Goal: Information Seeking & Learning: Learn about a topic

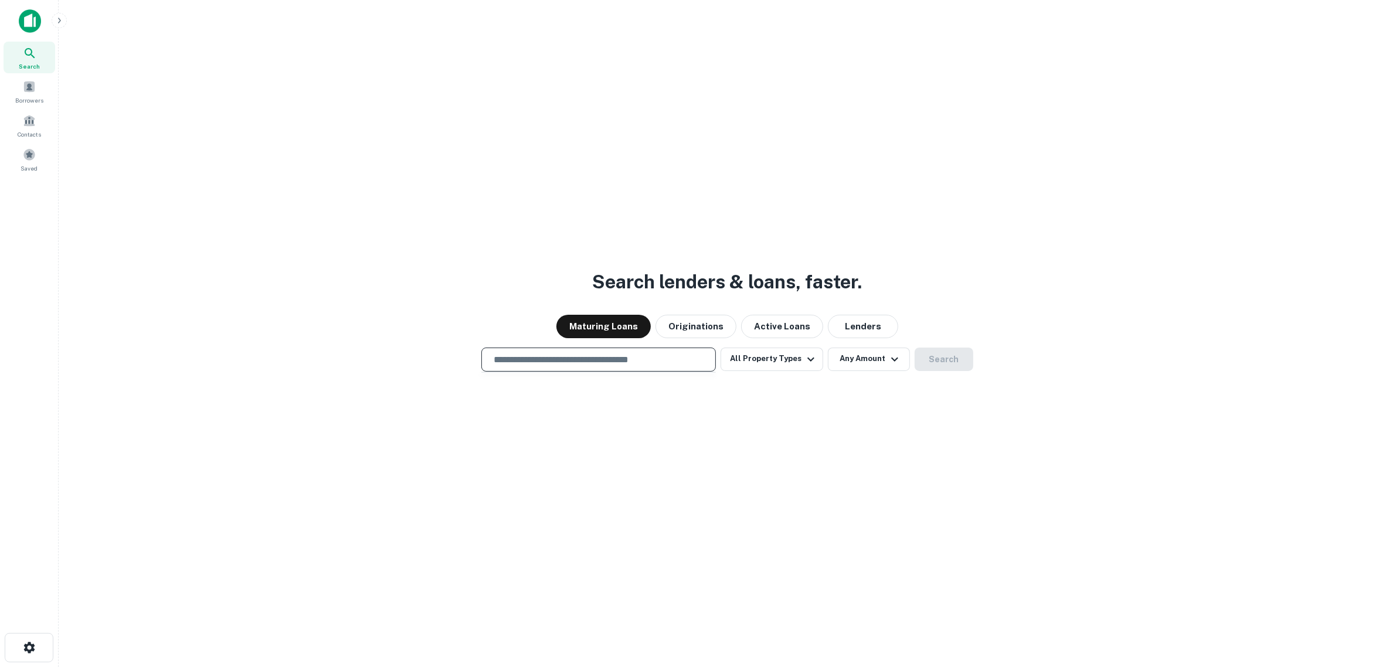
drag, startPoint x: 0, startPoint y: 0, endPoint x: 651, endPoint y: 359, distance: 743.8
click at [649, 359] on input "text" at bounding box center [599, 359] width 224 height 13
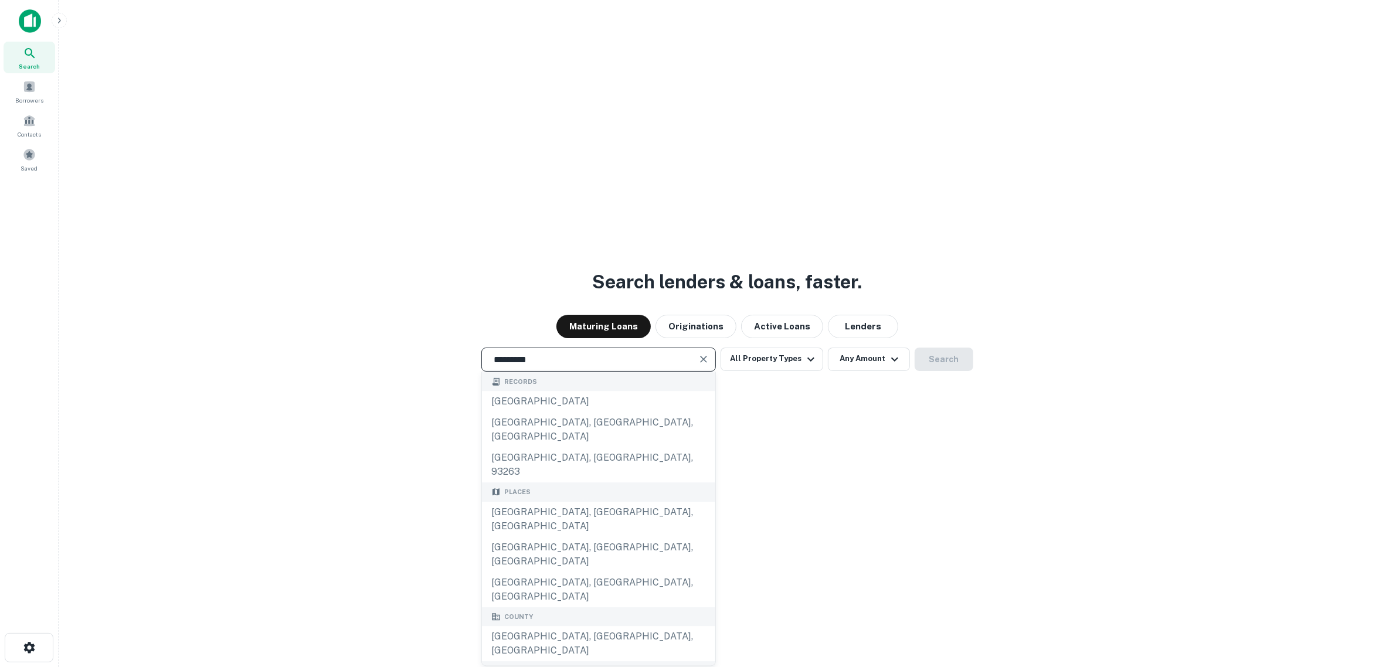
type input "**********"
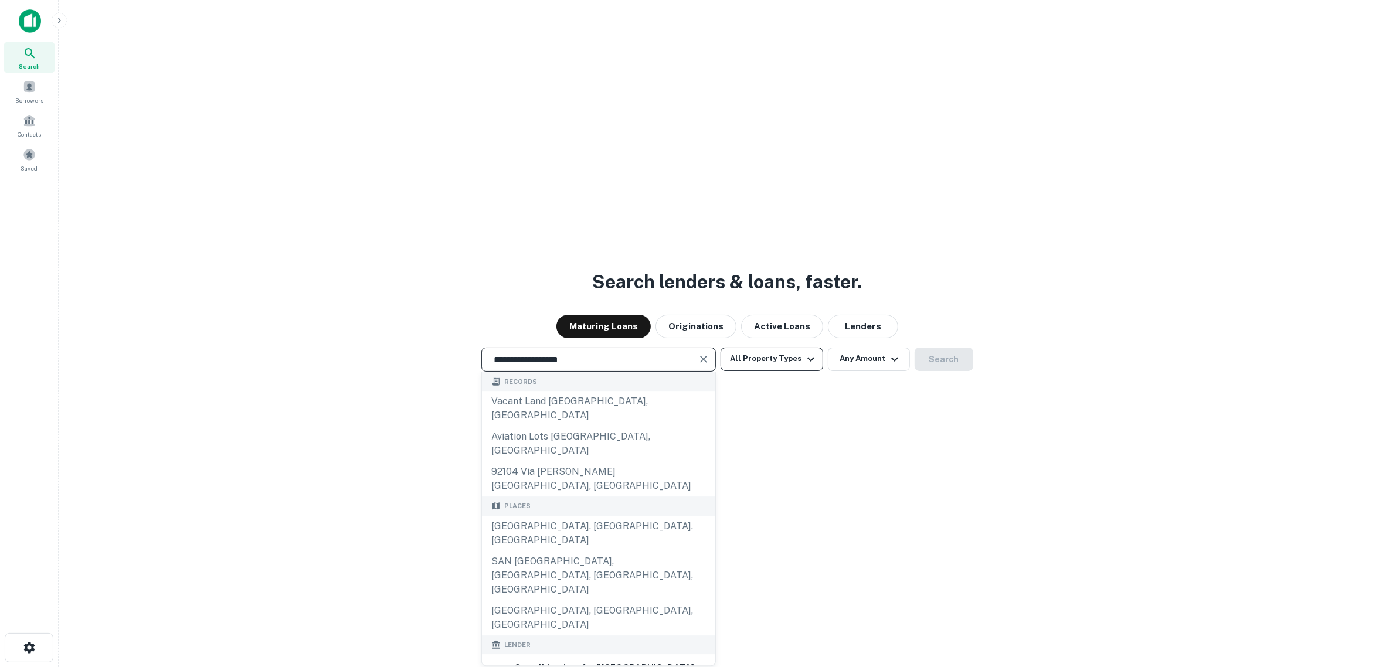
click at [769, 355] on button "All Property Types" at bounding box center [772, 359] width 102 height 23
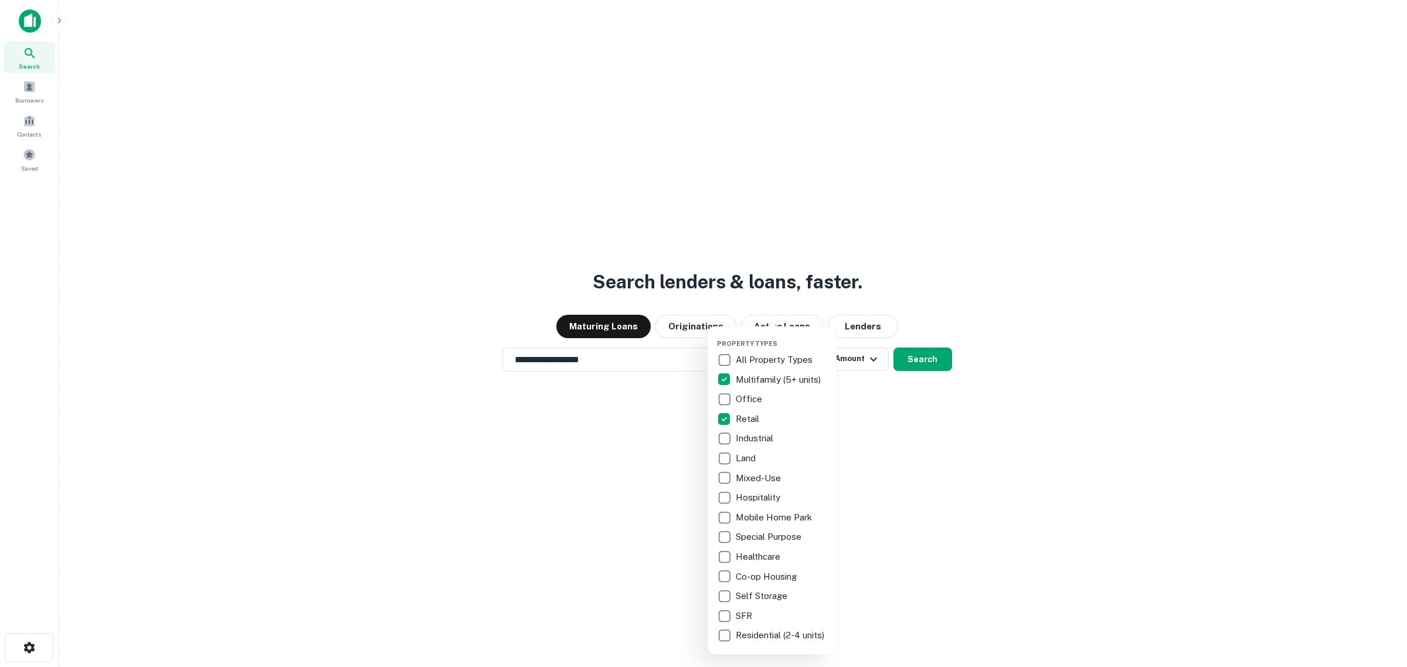
click at [927, 354] on div at bounding box center [703, 333] width 1407 height 667
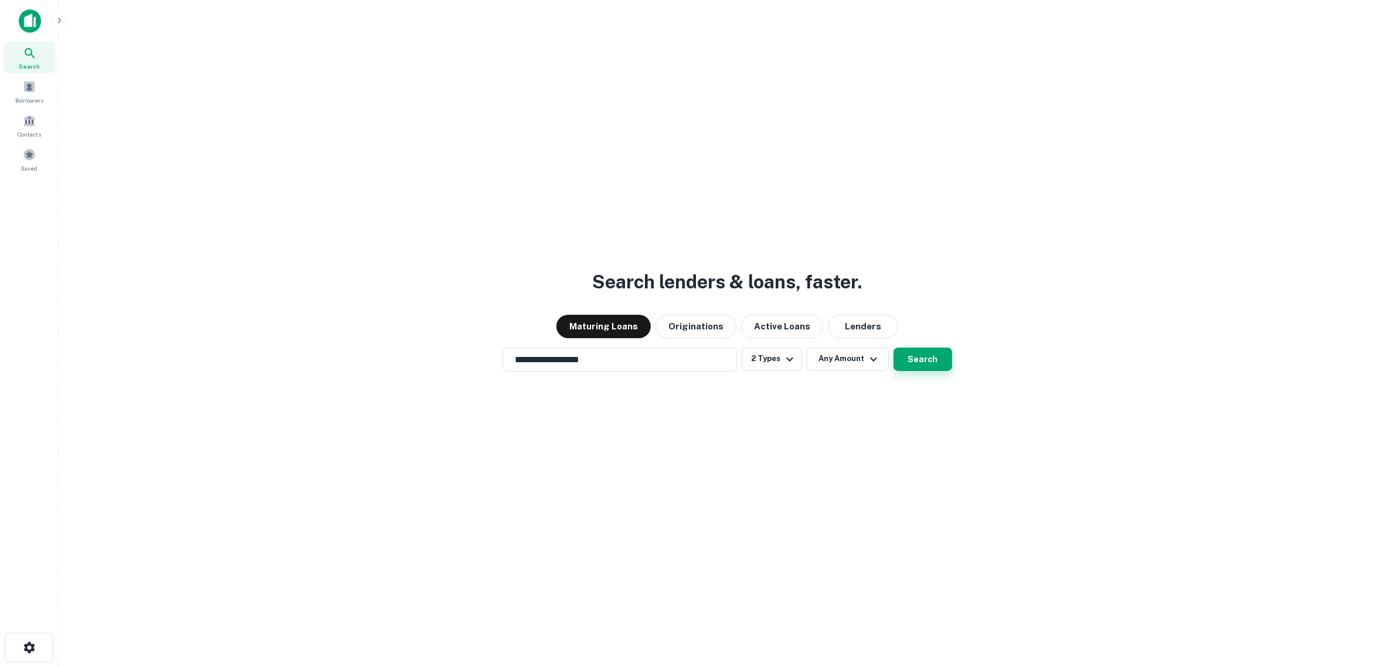
click at [922, 358] on button "Search" at bounding box center [923, 359] width 59 height 23
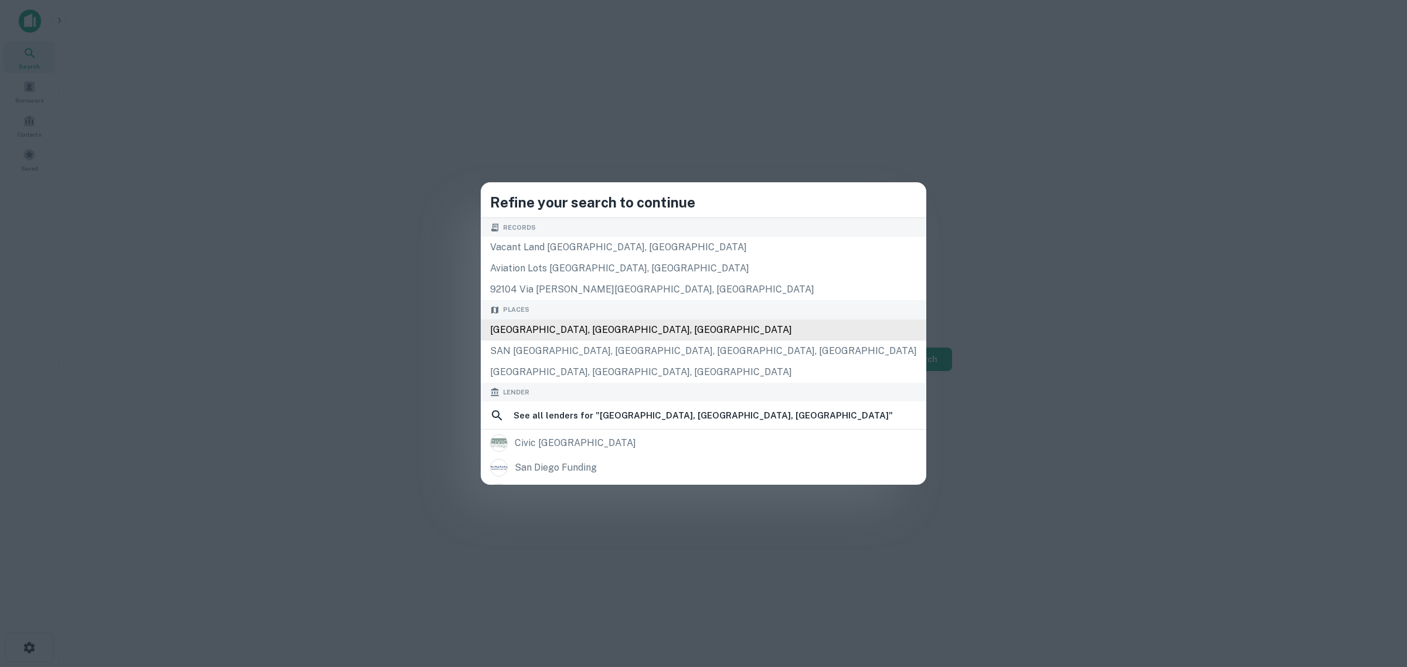
click at [672, 332] on div "[GEOGRAPHIC_DATA], [GEOGRAPHIC_DATA], [GEOGRAPHIC_DATA]" at bounding box center [704, 330] width 446 height 21
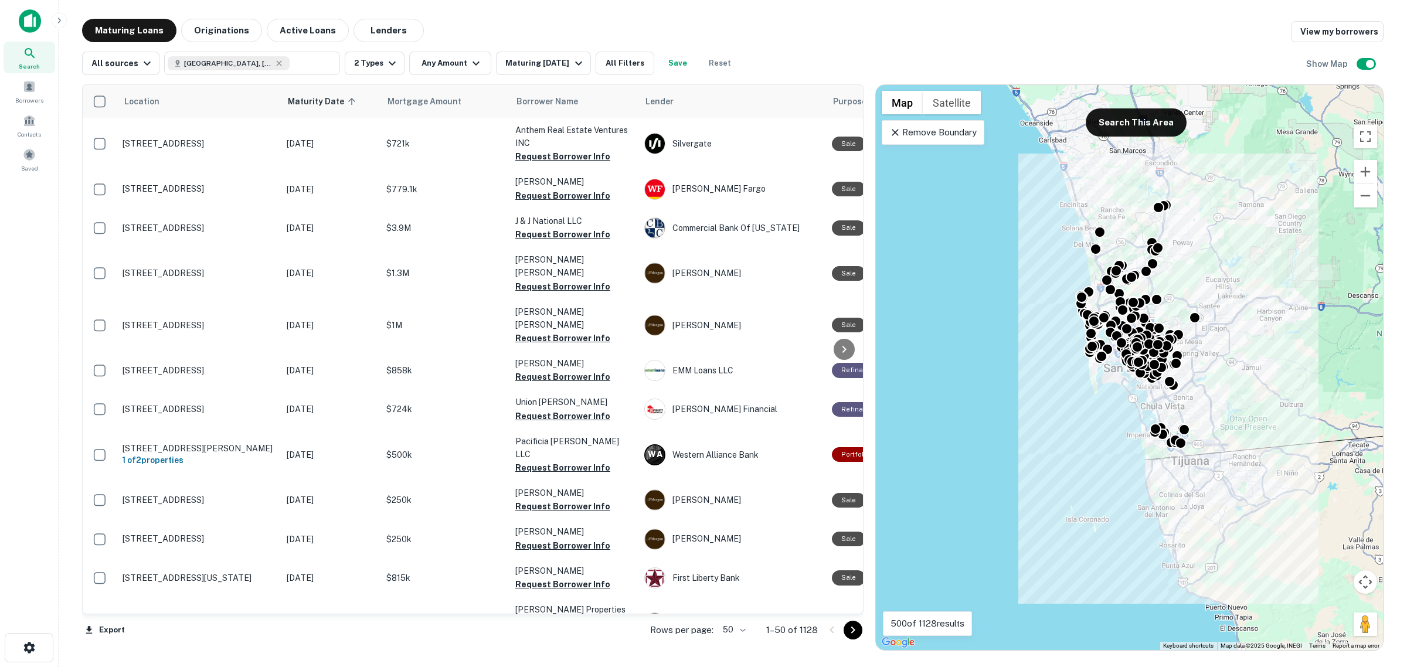
click at [895, 134] on icon at bounding box center [896, 133] width 12 height 12
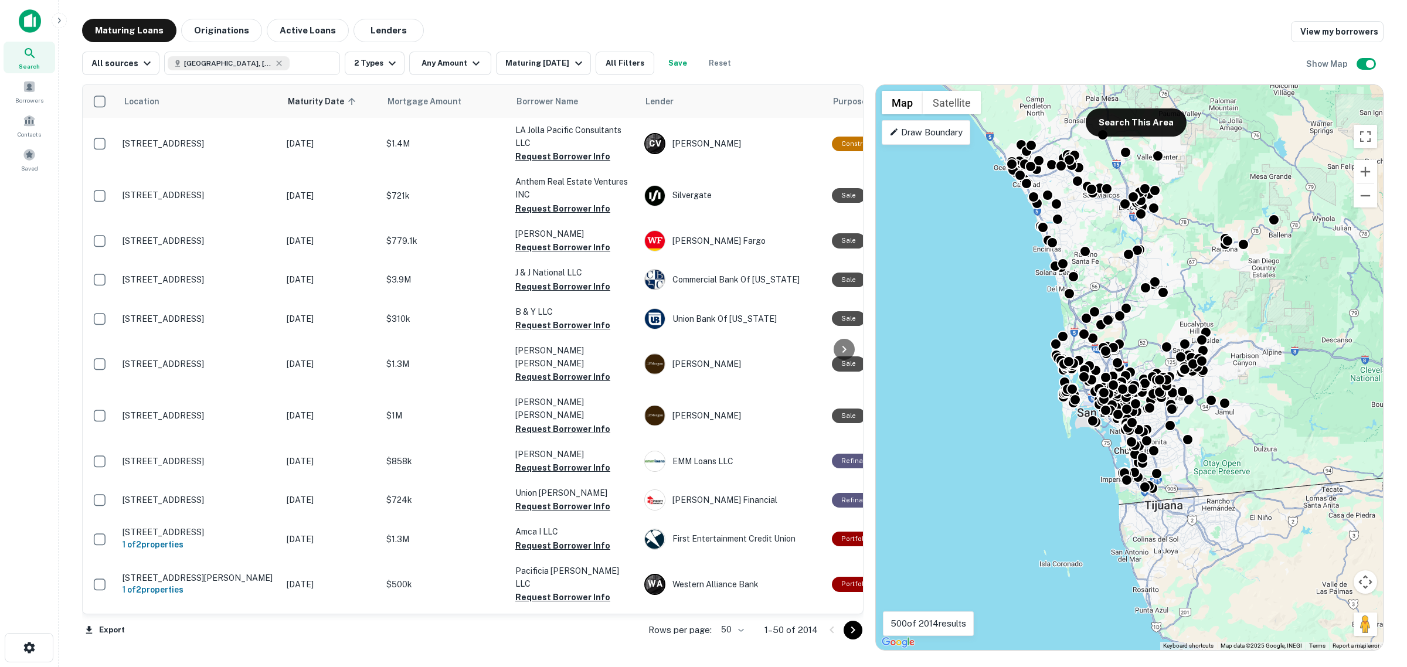
drag, startPoint x: 1209, startPoint y: 257, endPoint x: 1182, endPoint y: 303, distance: 52.8
click at [1182, 303] on div "To activate drag with keyboard, press Alt + Enter. Once in keyboard drag state,…" at bounding box center [1129, 367] width 507 height 565
click at [452, 68] on button "Any Amount" at bounding box center [450, 63] width 82 height 23
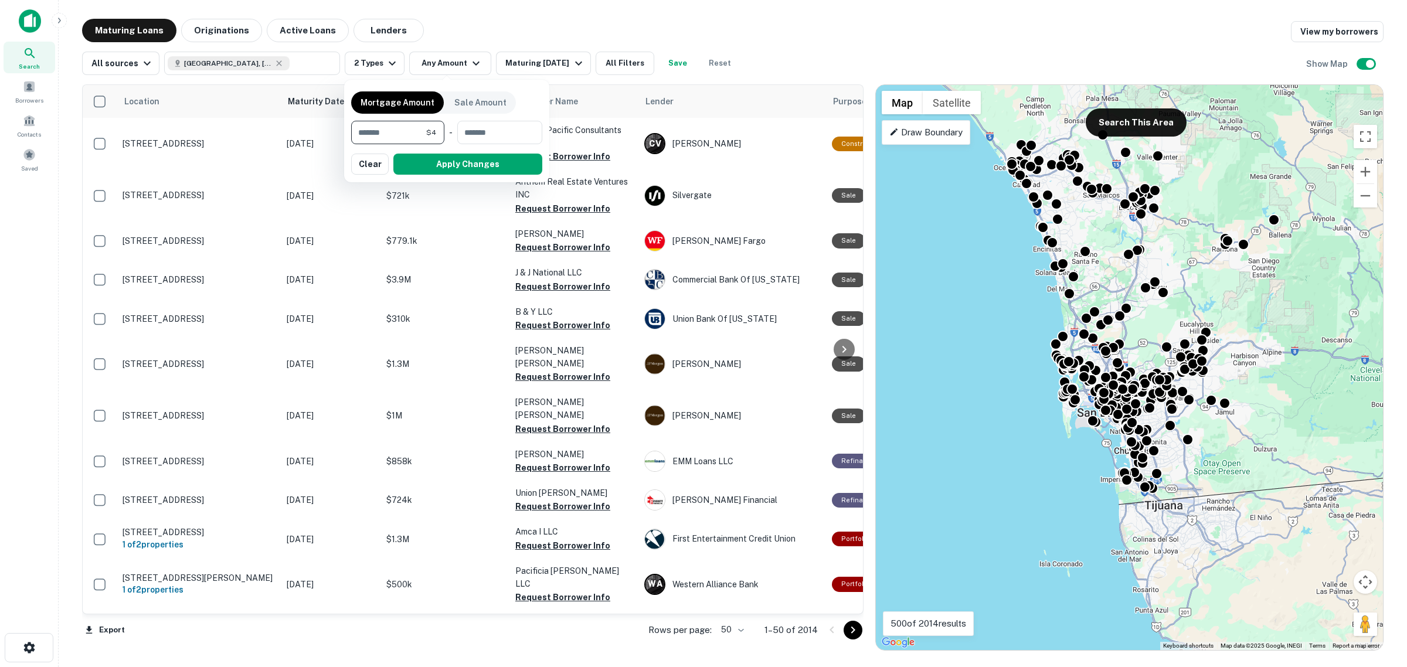
type input "*"
drag, startPoint x: 610, startPoint y: 25, endPoint x: 598, endPoint y: 36, distance: 16.2
click at [610, 25] on div at bounding box center [703, 333] width 1407 height 667
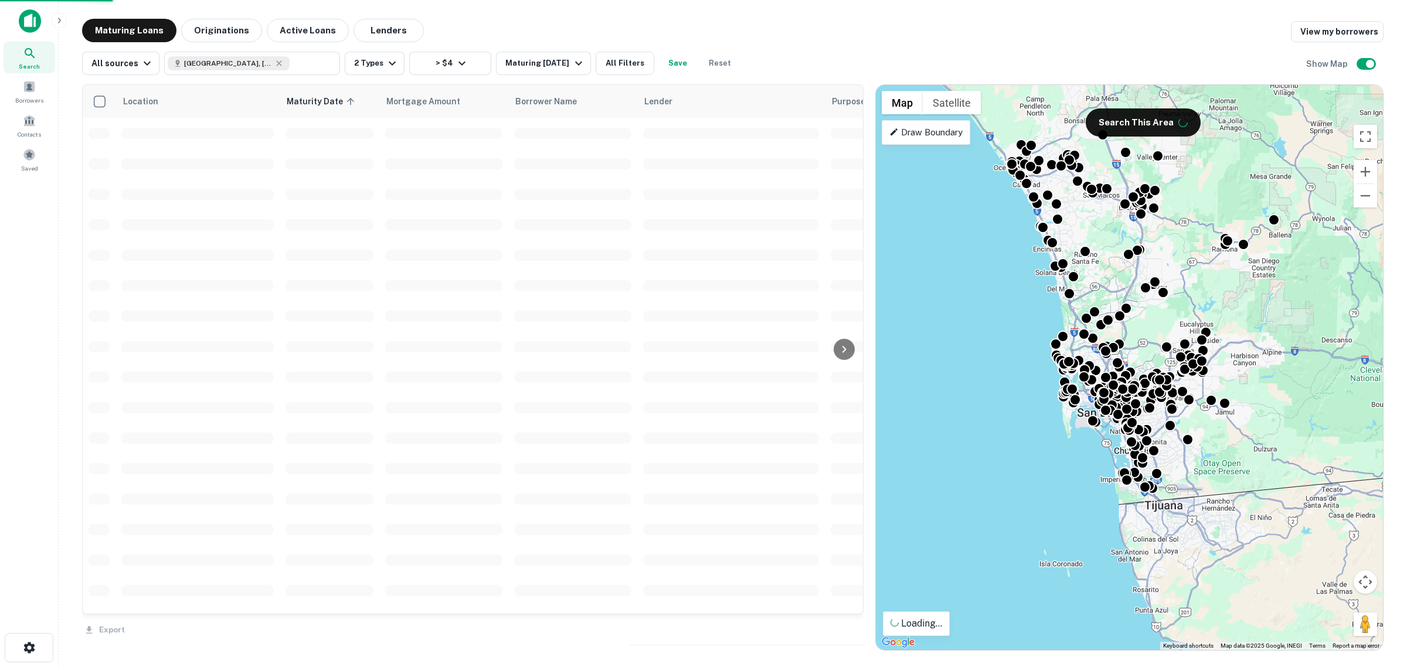
click at [461, 165] on span at bounding box center [443, 163] width 117 height 11
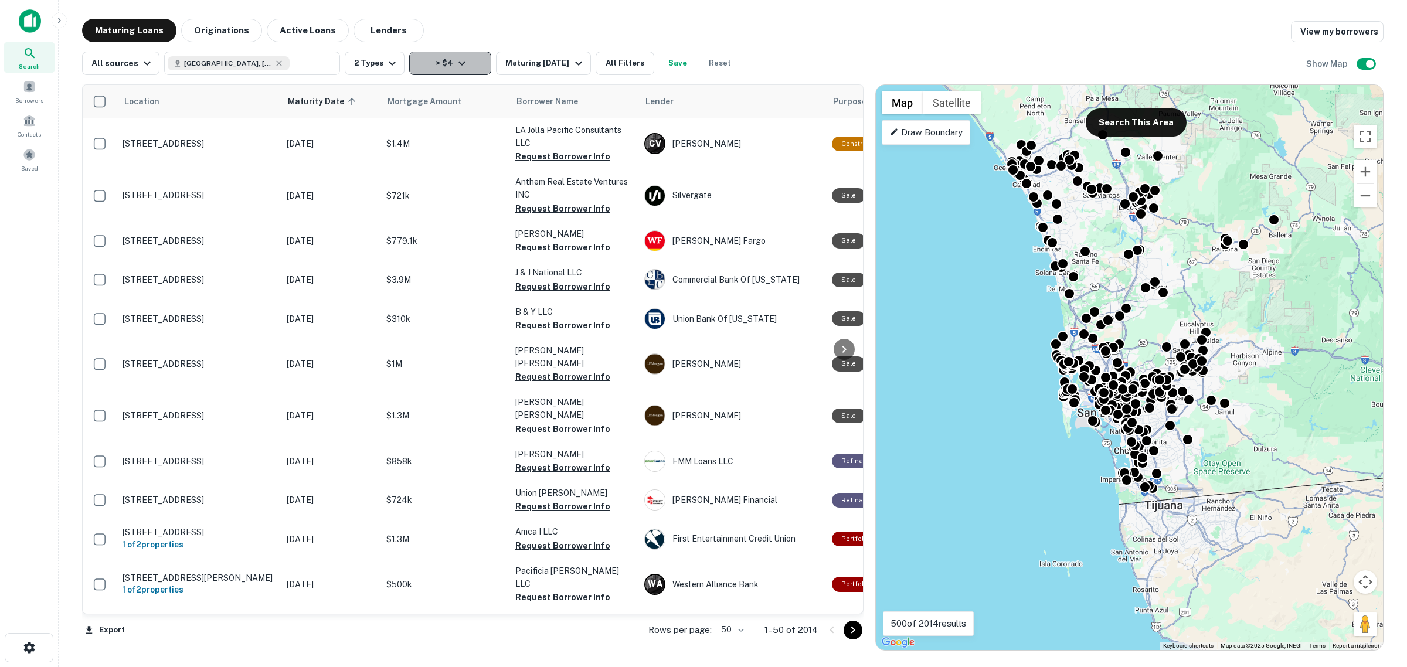
click at [442, 60] on button "> $4" at bounding box center [450, 63] width 82 height 23
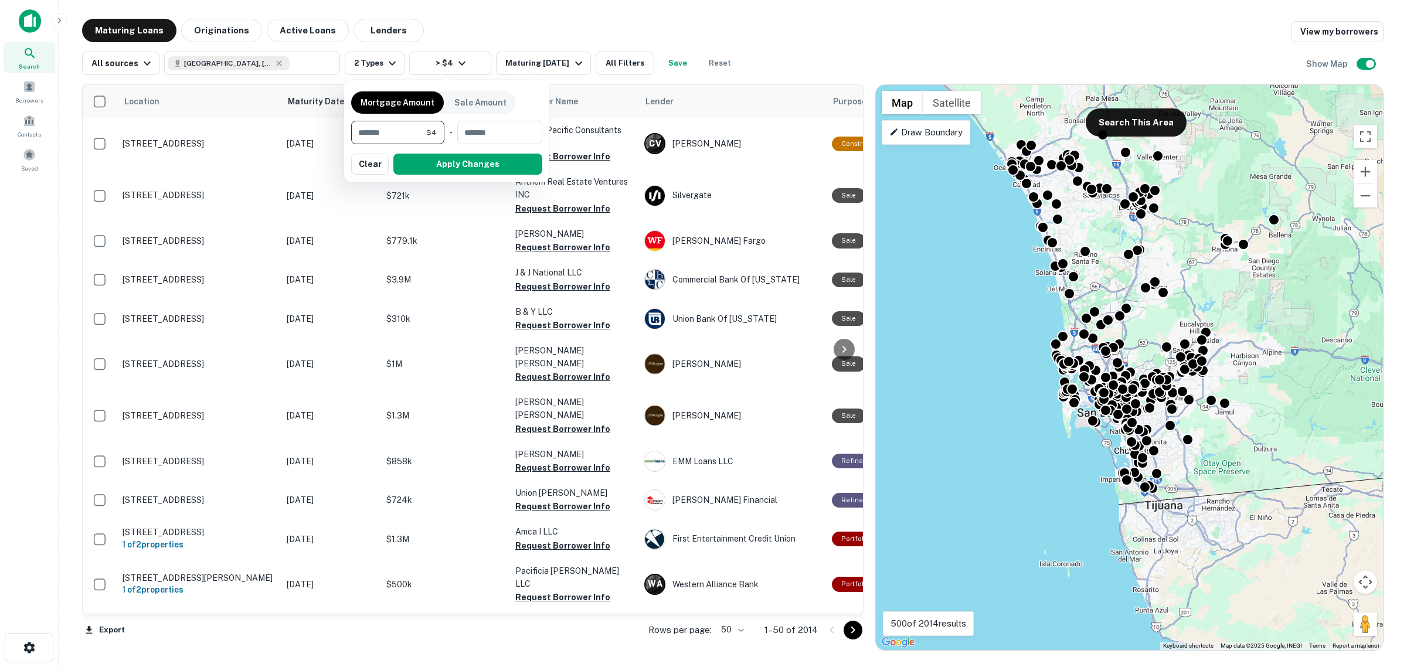
click at [390, 128] on input "*" at bounding box center [388, 132] width 75 height 23
type input "*******"
click at [433, 165] on button "Apply Changes" at bounding box center [467, 164] width 149 height 21
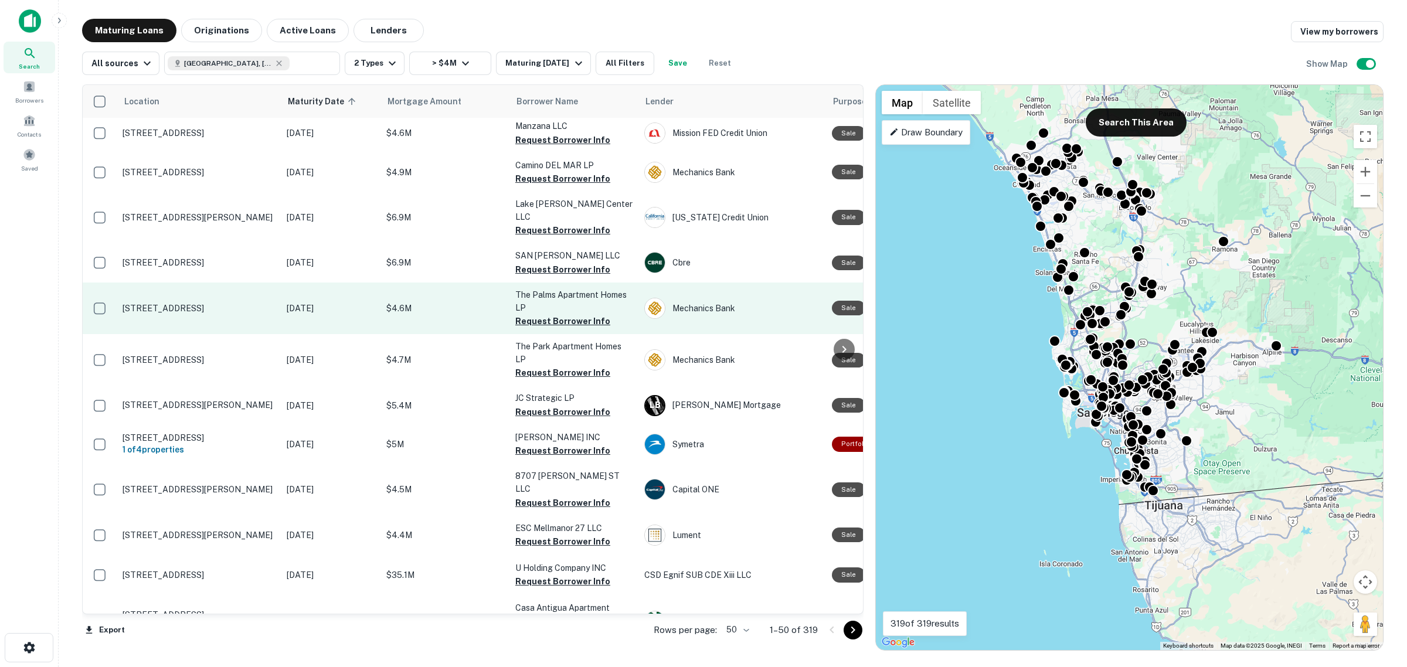
scroll to position [1648, 0]
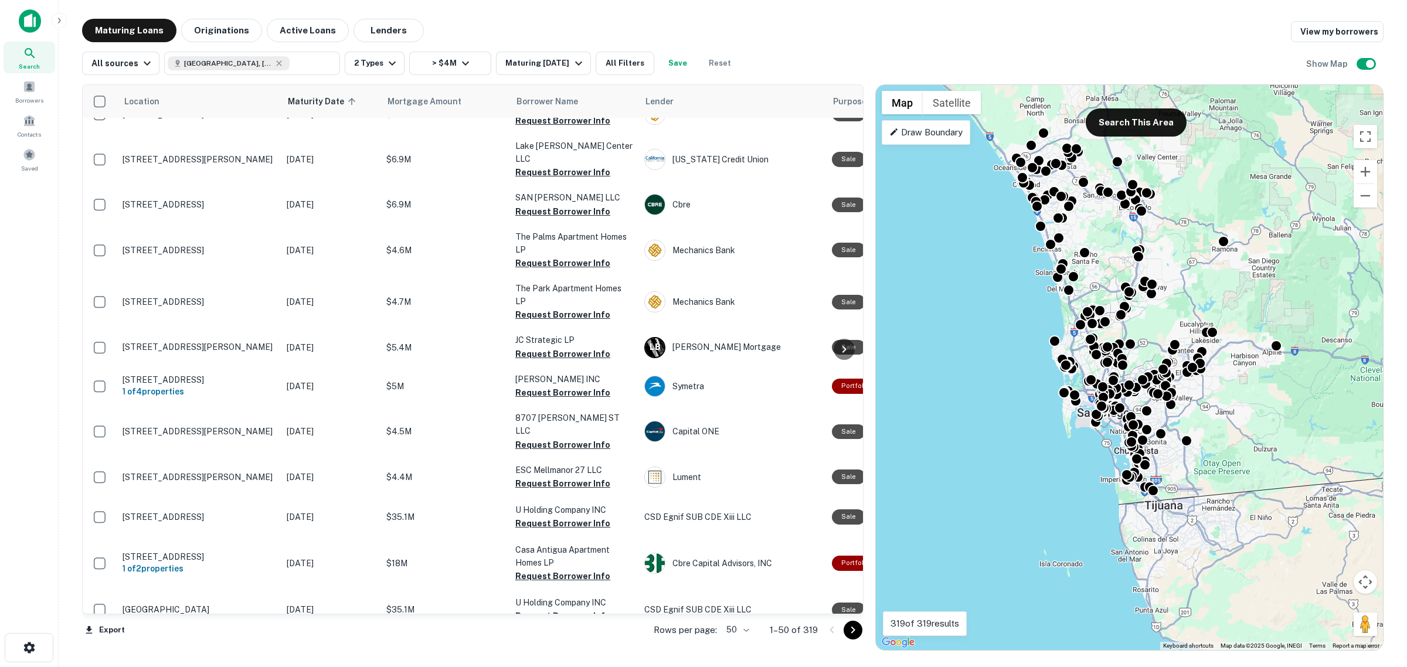
click at [852, 631] on icon "Go to next page" at bounding box center [853, 630] width 14 height 14
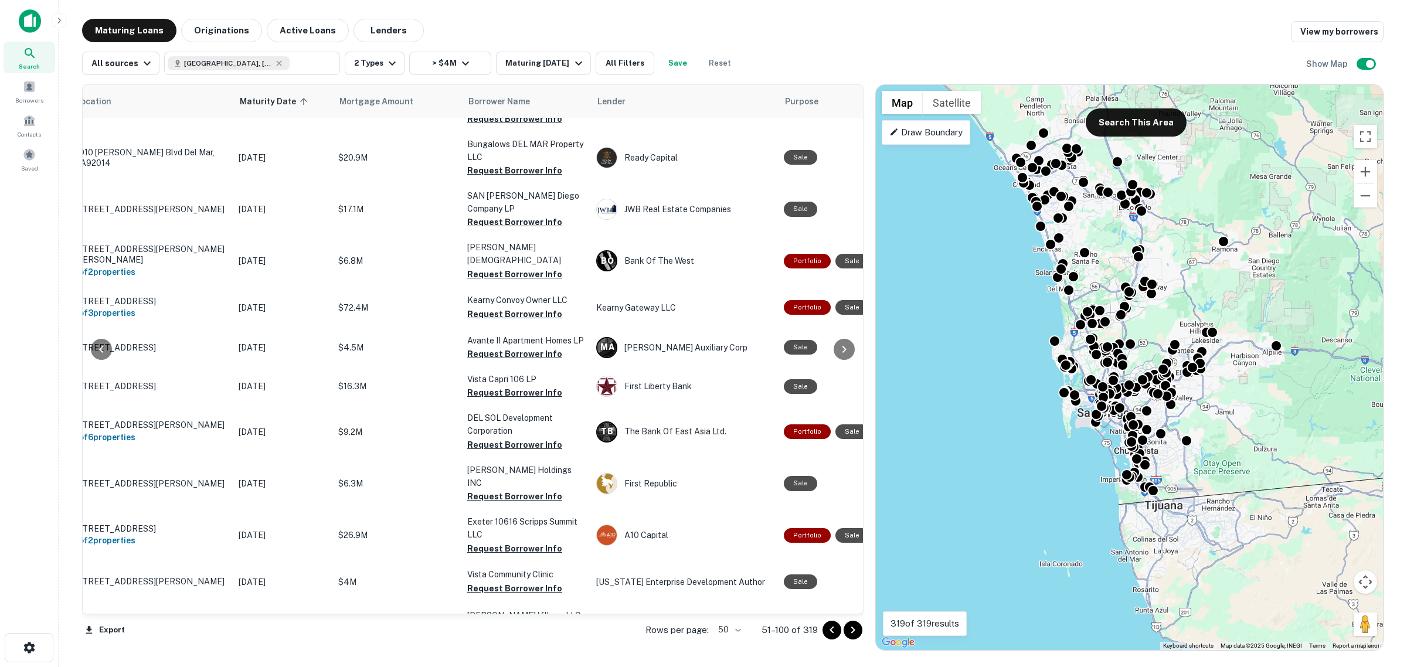
scroll to position [1596, 31]
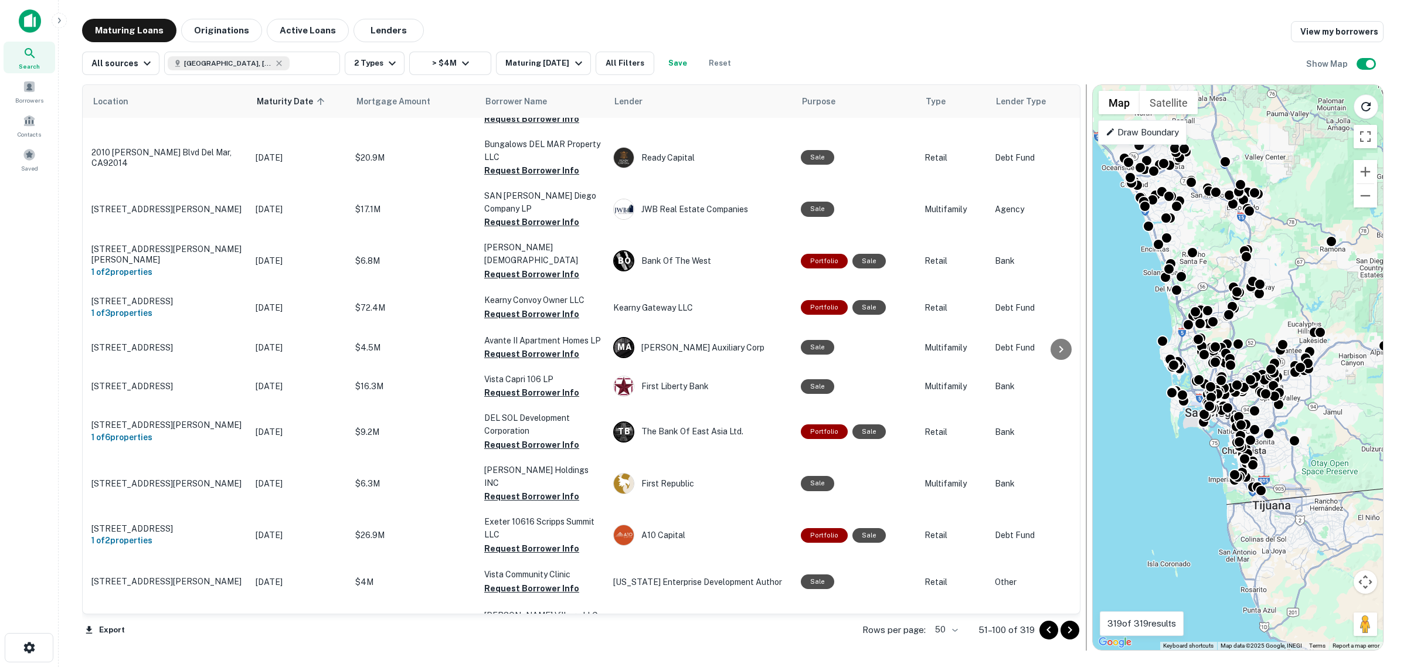
drag, startPoint x: 867, startPoint y: 419, endPoint x: 1083, endPoint y: 413, distance: 216.5
click at [1083, 413] on div at bounding box center [1087, 367] width 12 height 566
click at [1068, 634] on icon "Go to next page" at bounding box center [1070, 630] width 14 height 14
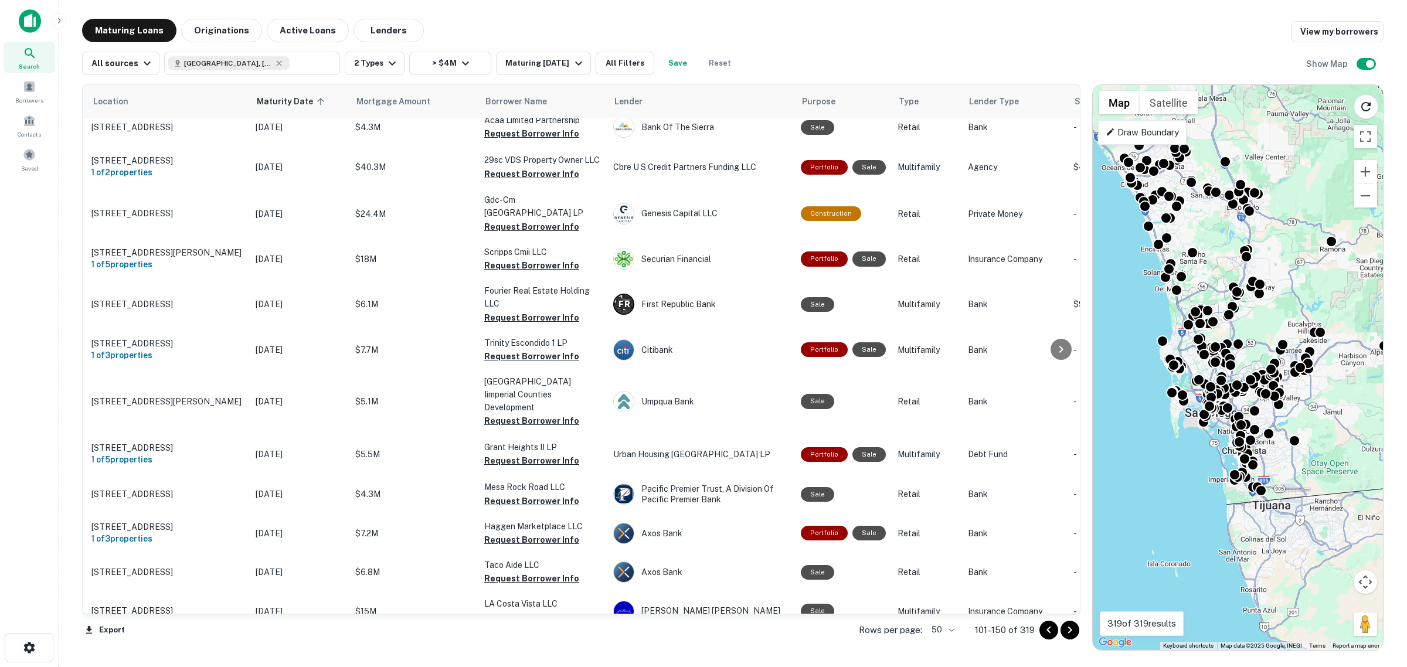
scroll to position [0, 31]
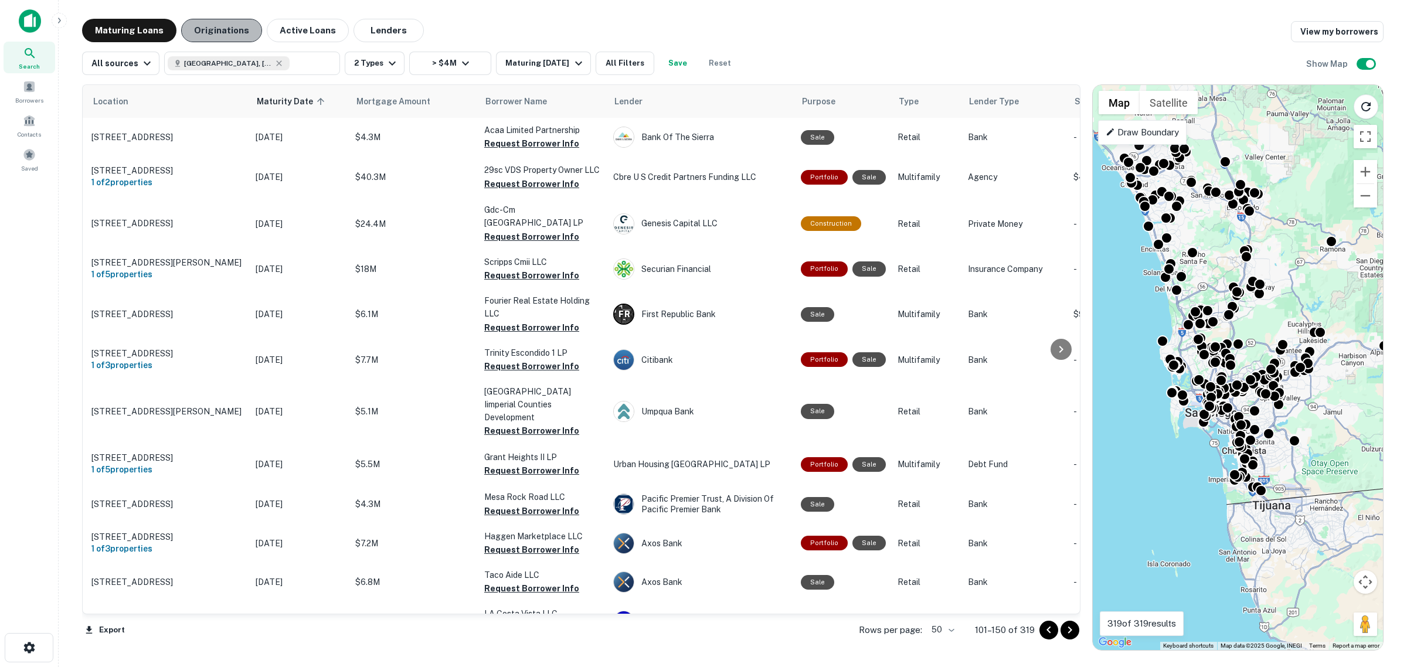
click at [232, 35] on button "Originations" at bounding box center [221, 30] width 81 height 23
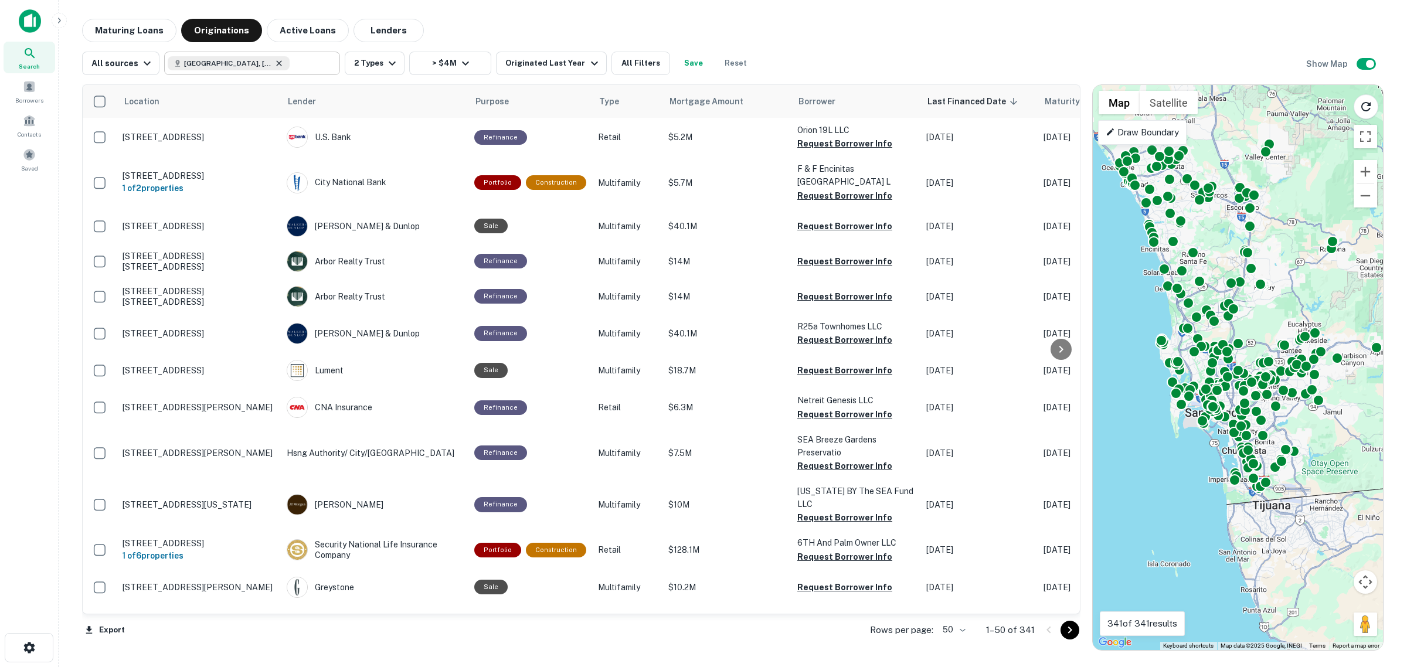
click at [277, 63] on icon at bounding box center [279, 62] width 5 height 5
type input "**********"
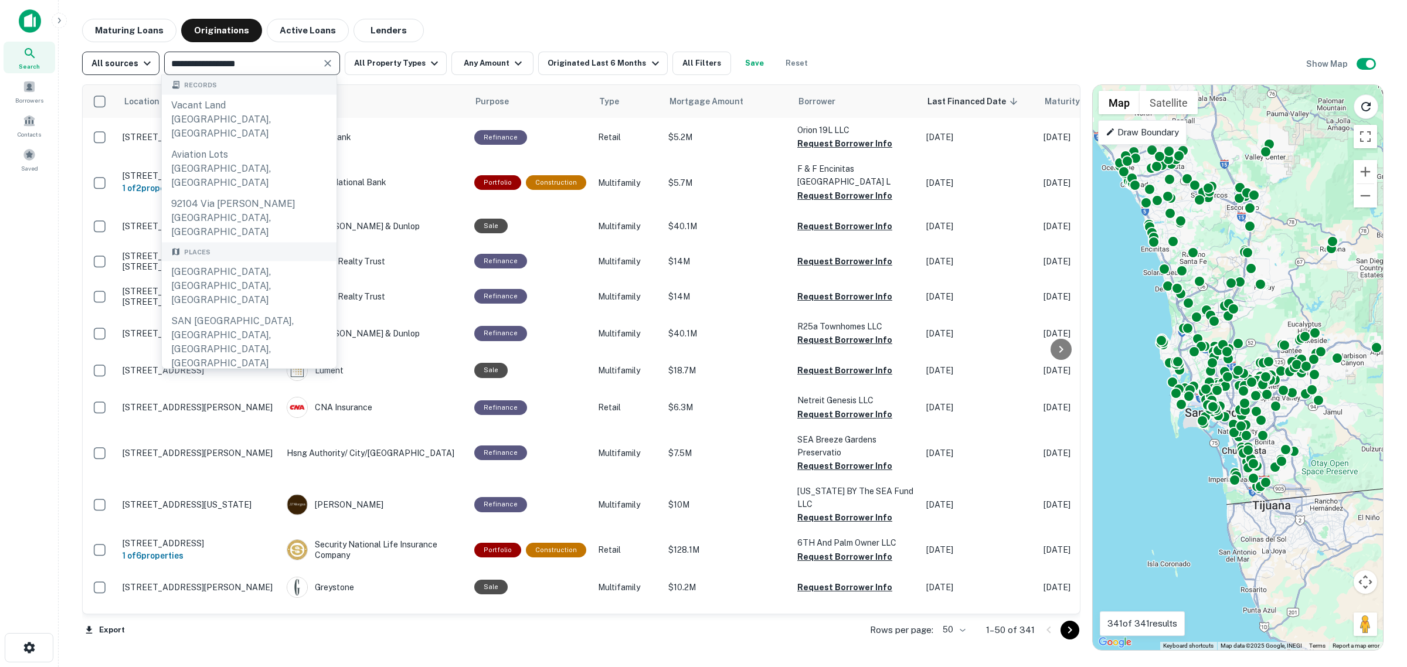
drag, startPoint x: 262, startPoint y: 62, endPoint x: 107, endPoint y: 66, distance: 154.8
click at [107, 66] on div "**********" at bounding box center [449, 63] width 734 height 23
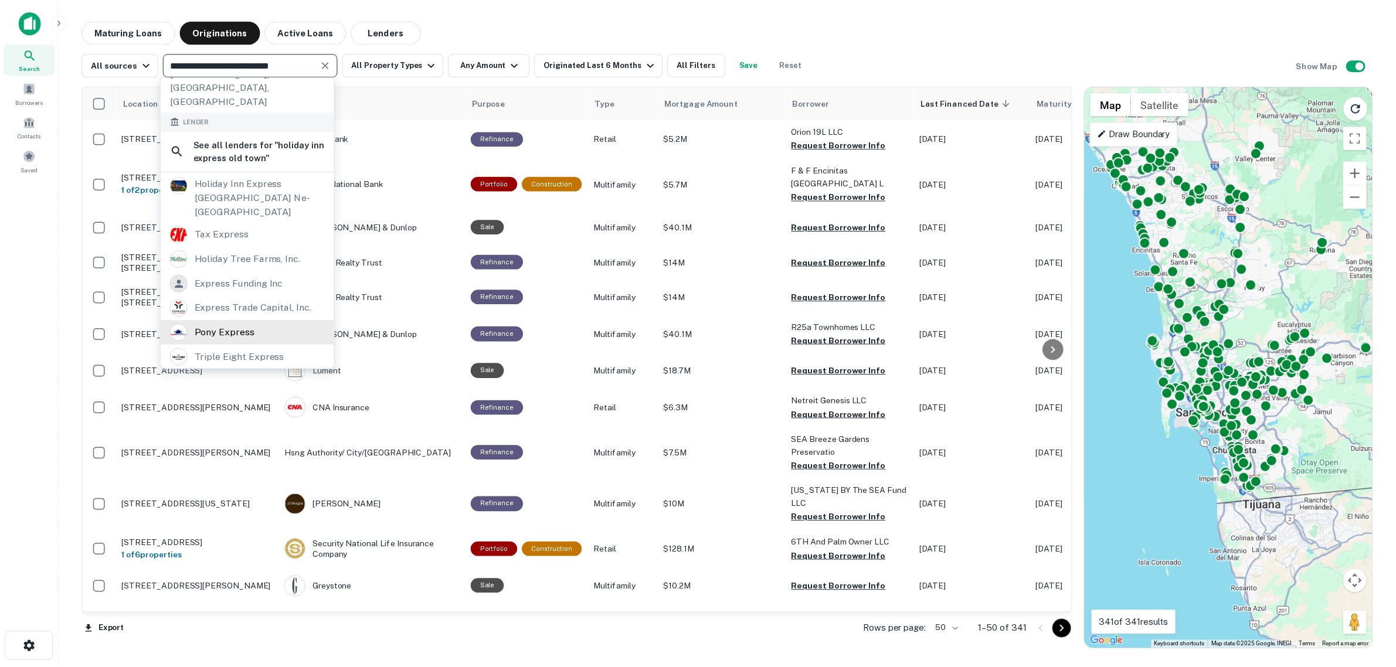
scroll to position [260, 0]
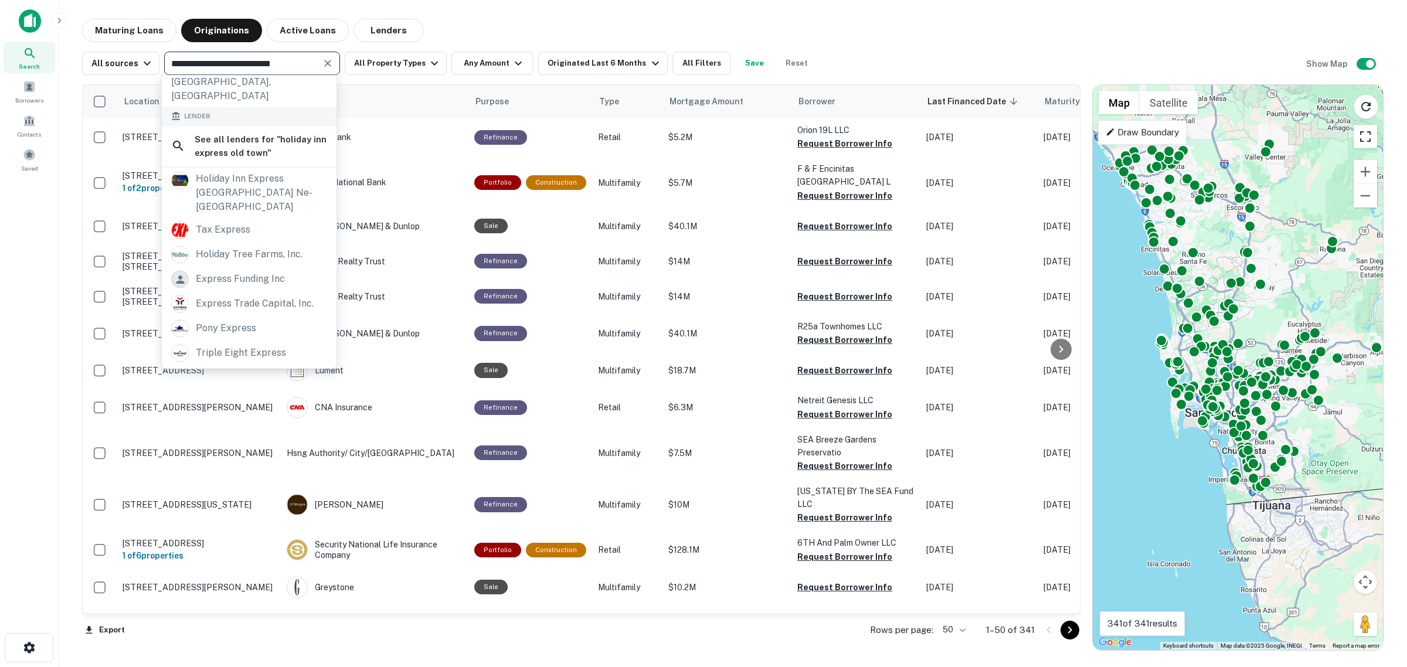
type input "**********"
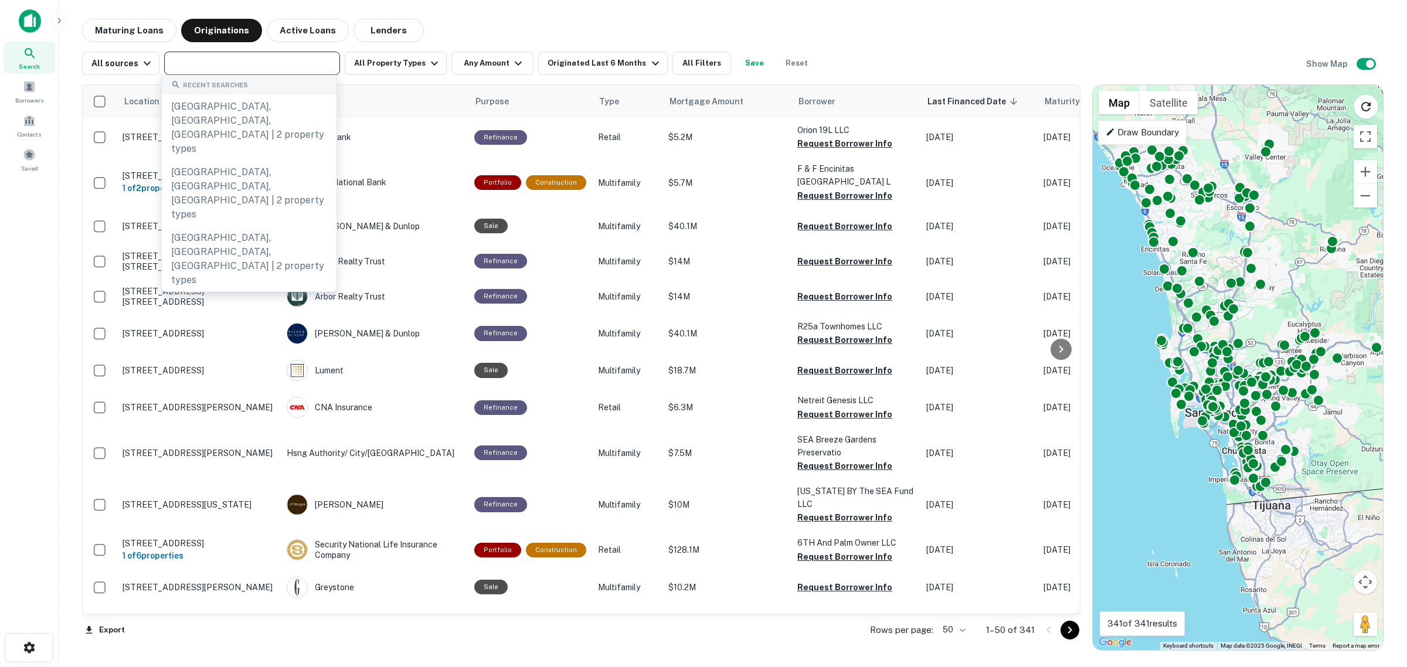
click at [214, 60] on input "text" at bounding box center [251, 63] width 167 height 16
paste input "**********"
type input "**********"
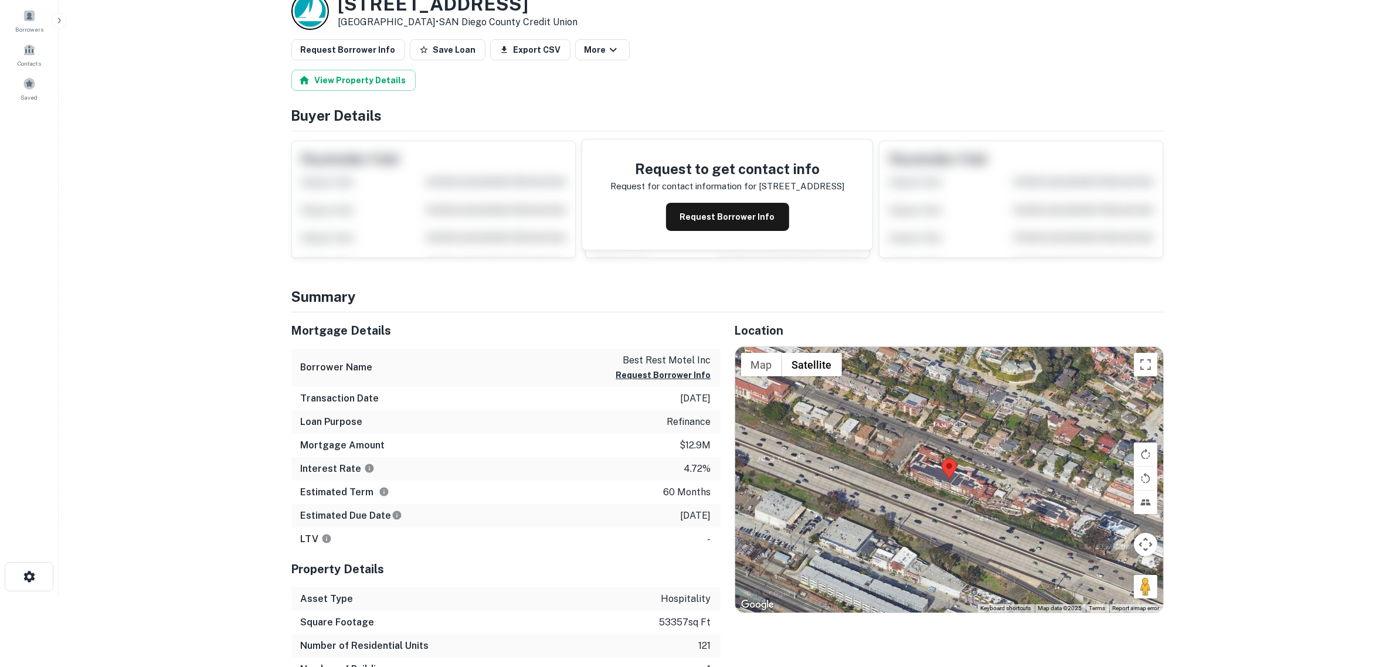
scroll to position [73, 0]
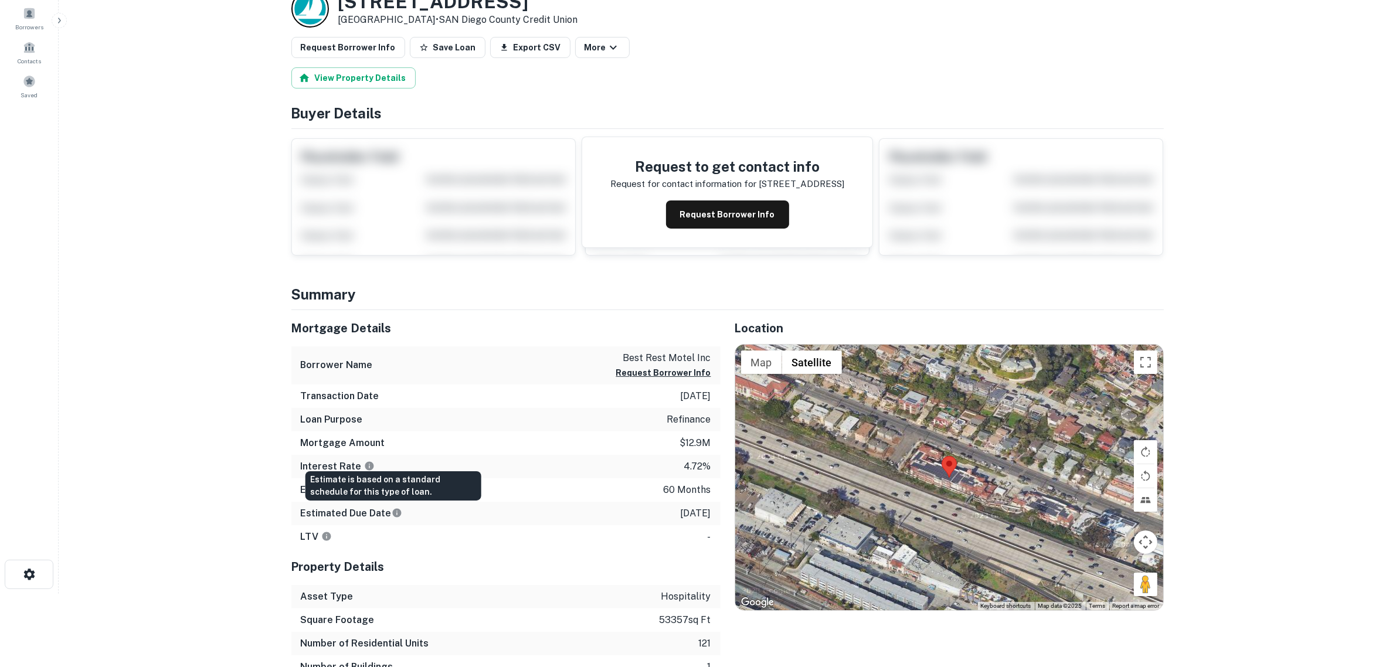
click at [394, 514] on icon "Estimate is based on a standard schedule for this type of loan." at bounding box center [396, 513] width 9 height 9
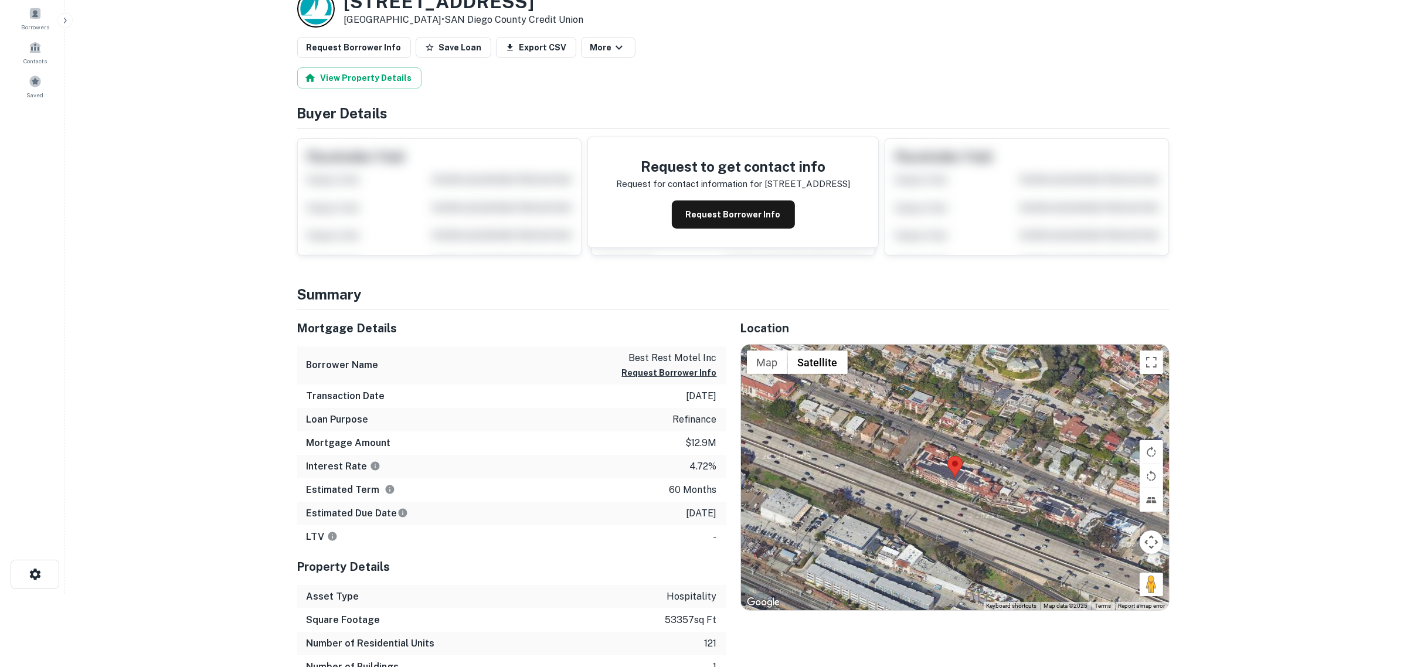
scroll to position [0, 0]
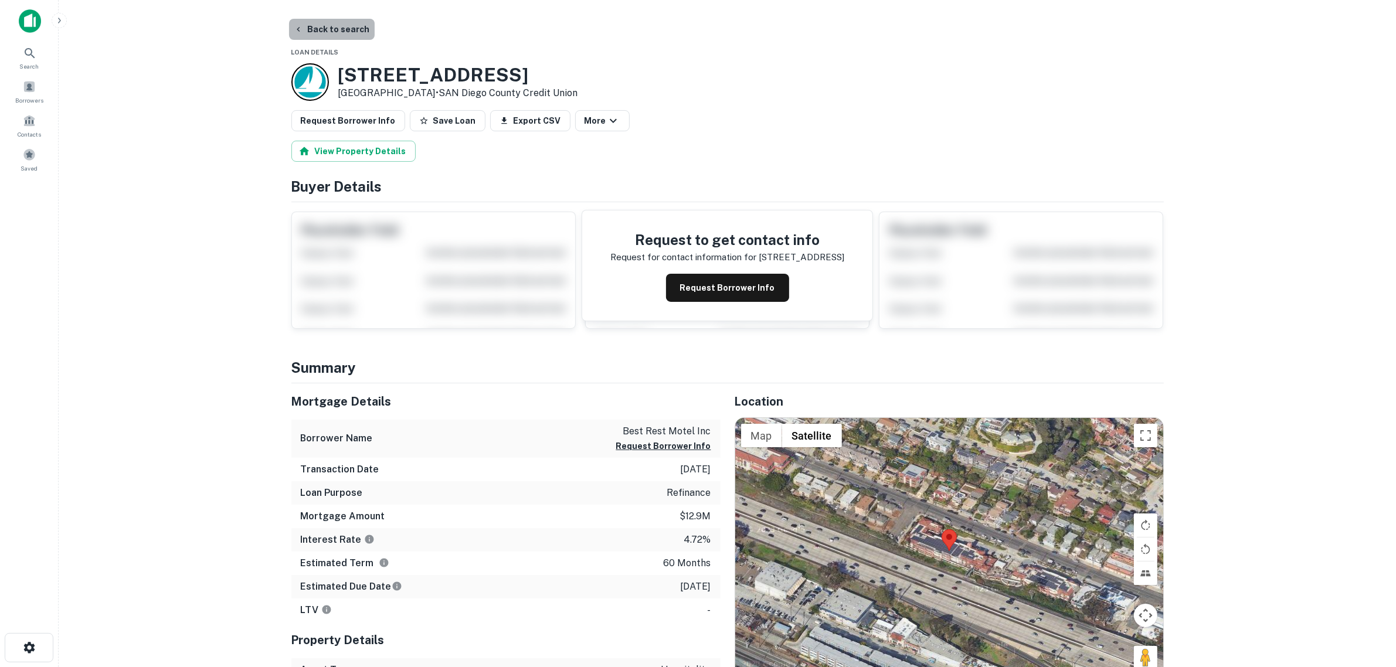
click at [349, 22] on button "Back to search" at bounding box center [332, 29] width 86 height 21
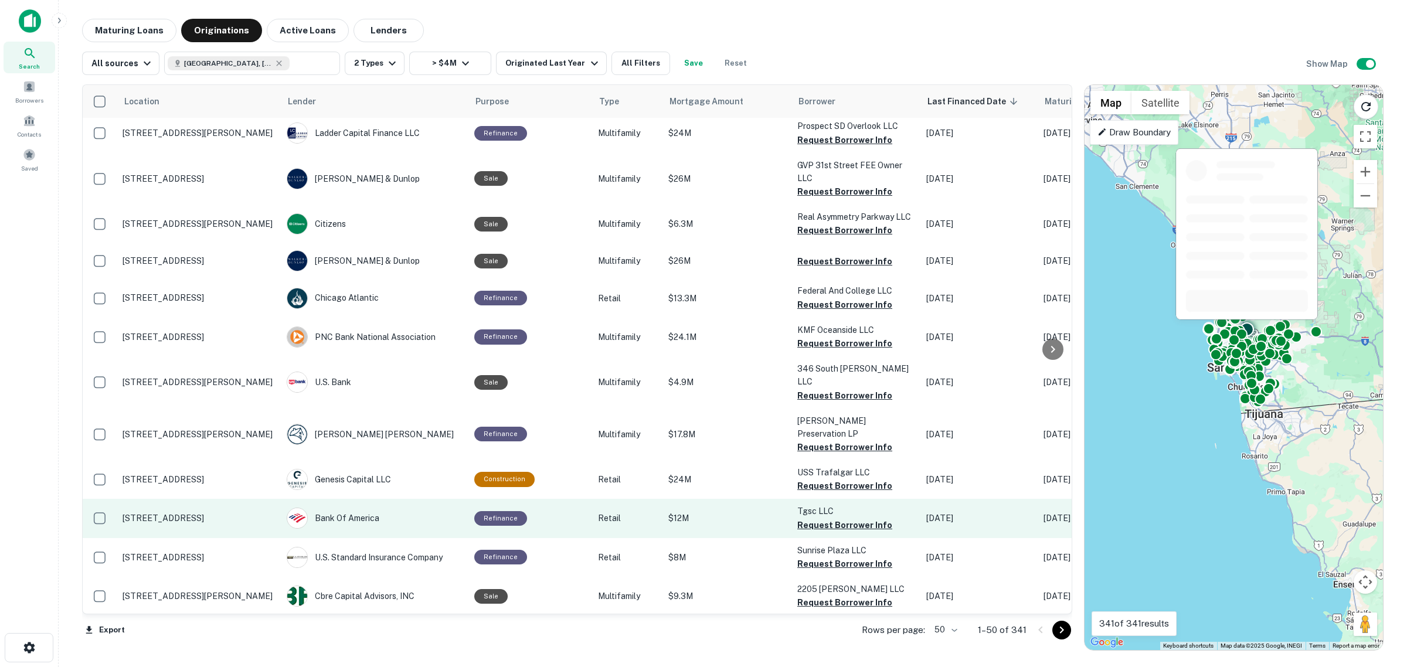
scroll to position [1539, 0]
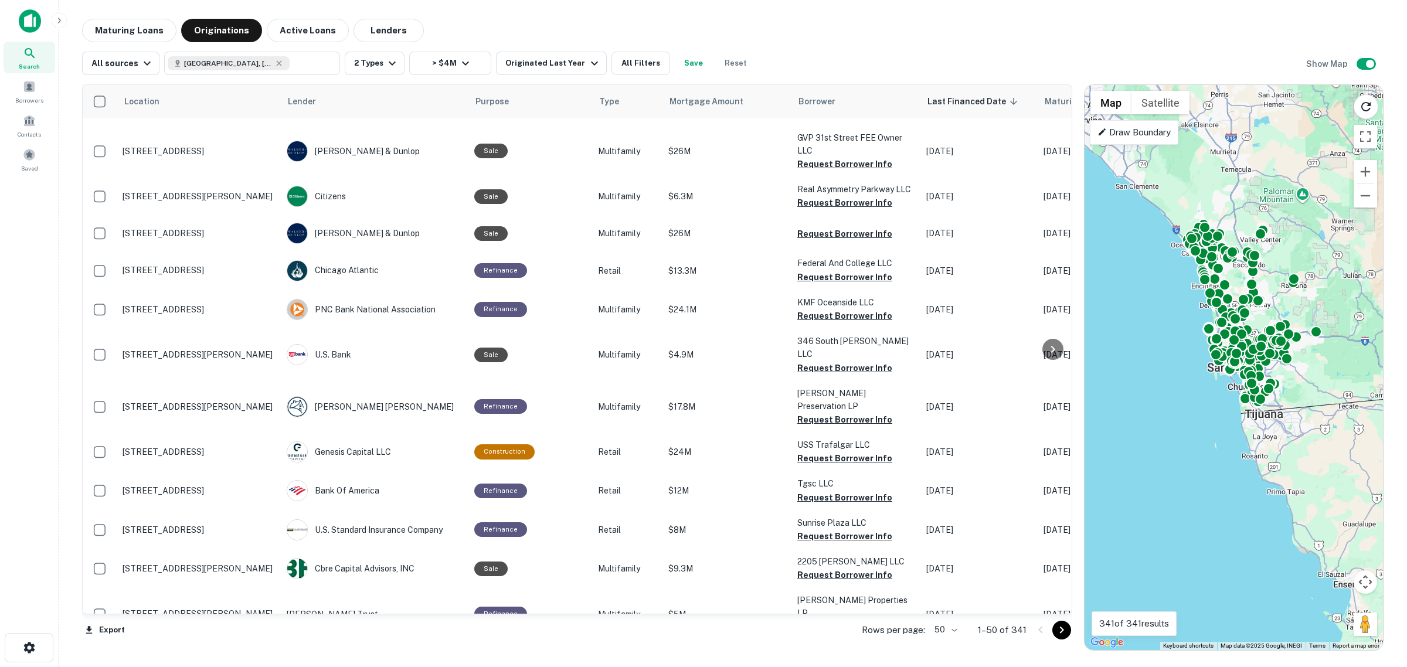
click at [377, 16] on main "Maturing Loans Originations Active Loans Lenders All sources [GEOGRAPHIC_DATA],…" at bounding box center [733, 333] width 1349 height 667
click at [384, 33] on button "Lenders" at bounding box center [389, 30] width 70 height 23
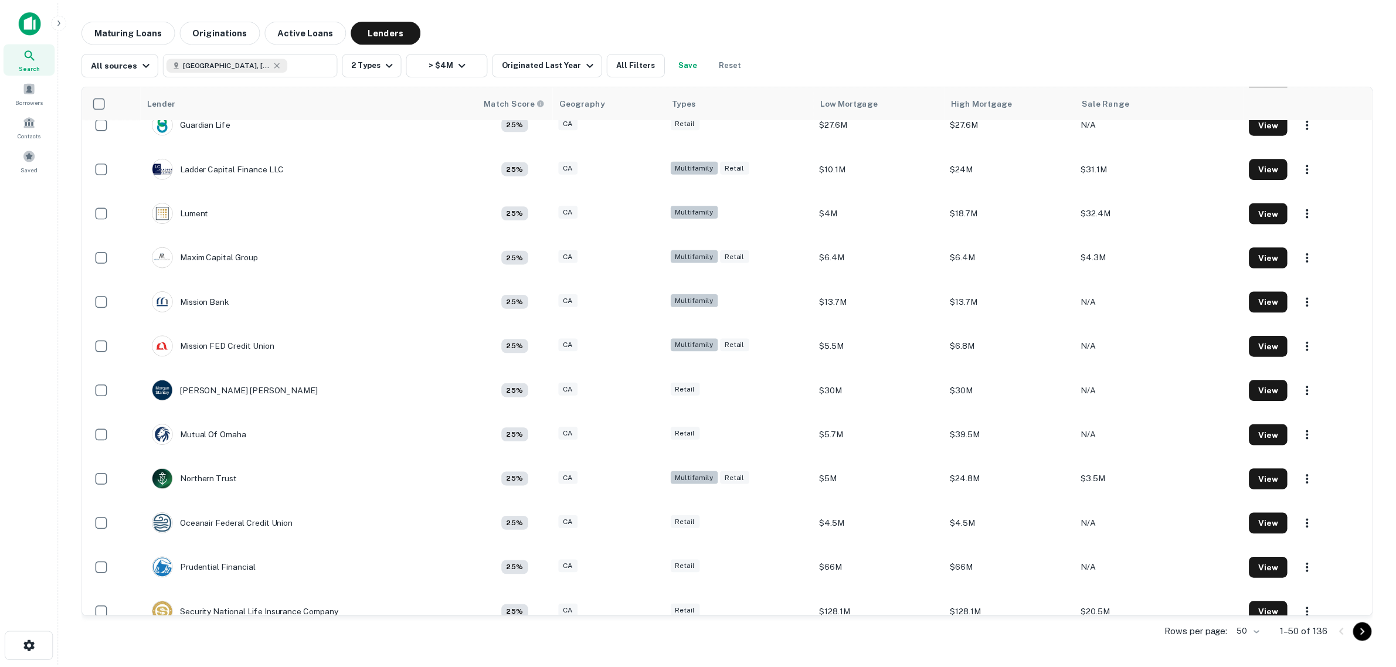
scroll to position [1319, 0]
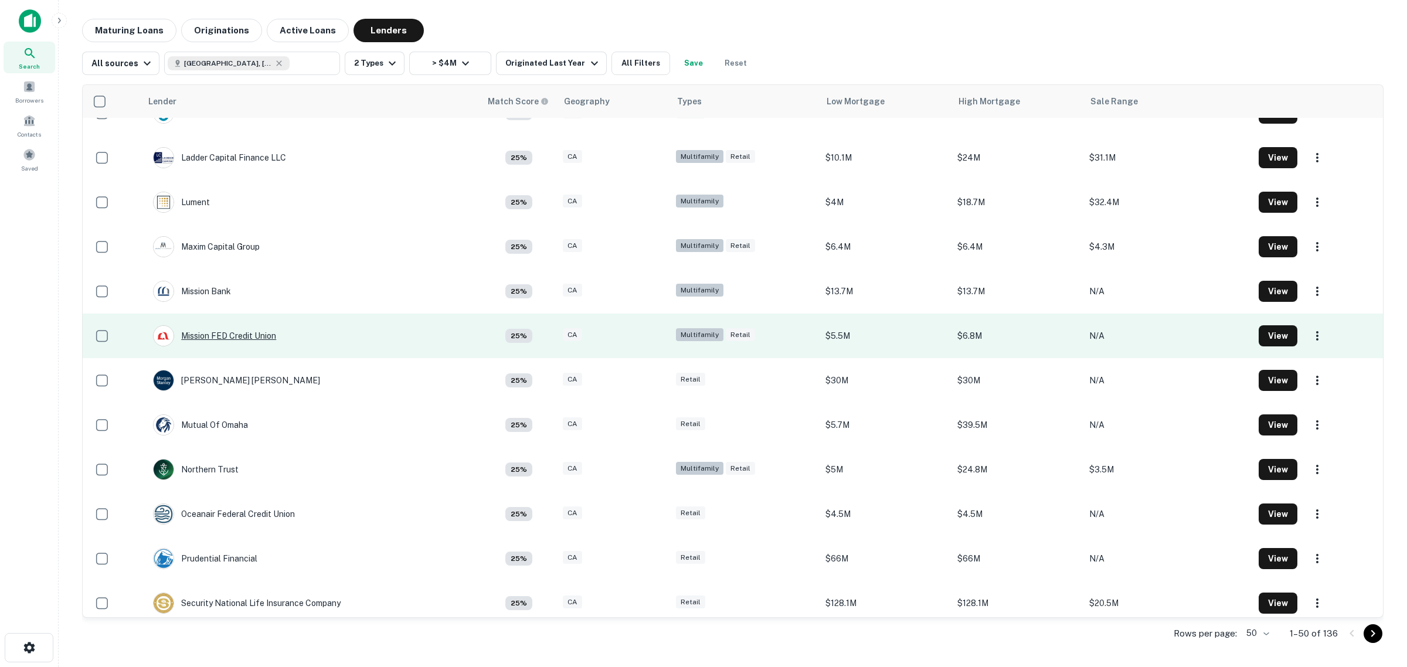
click at [262, 338] on div "Mission FED Credit Union" at bounding box center [214, 335] width 123 height 21
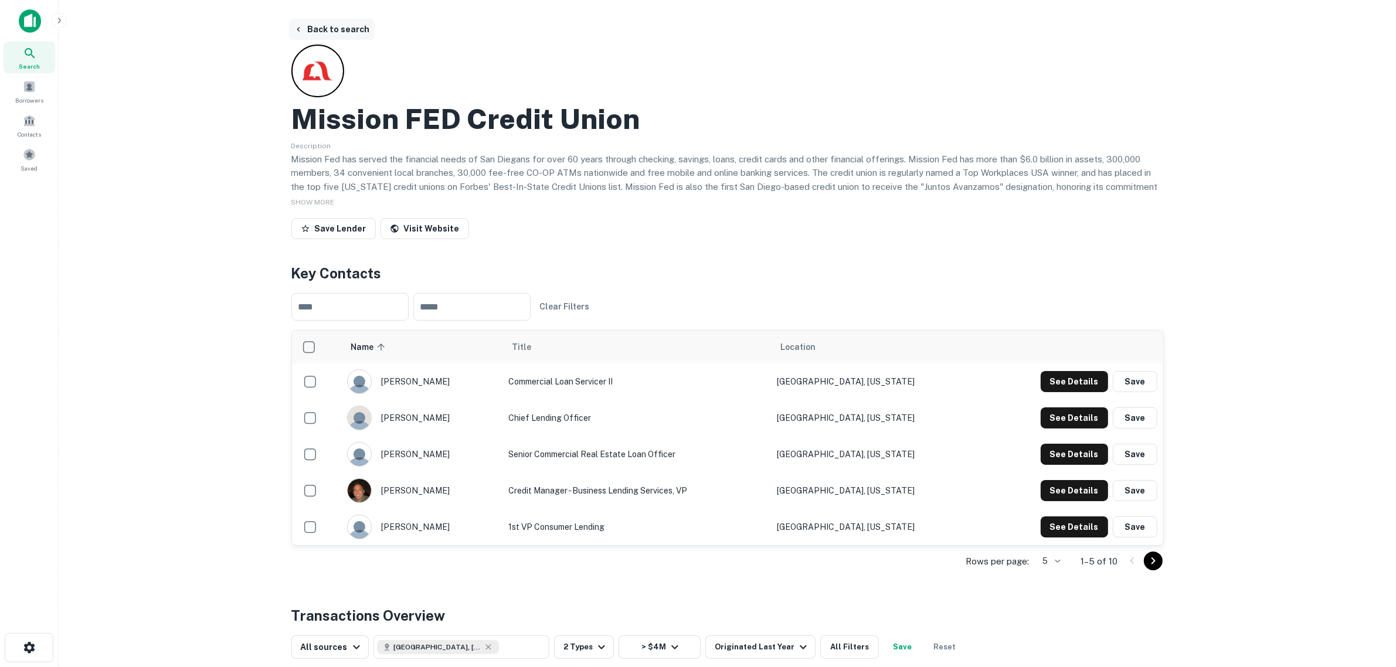
click at [344, 30] on button "Back to search" at bounding box center [332, 29] width 86 height 21
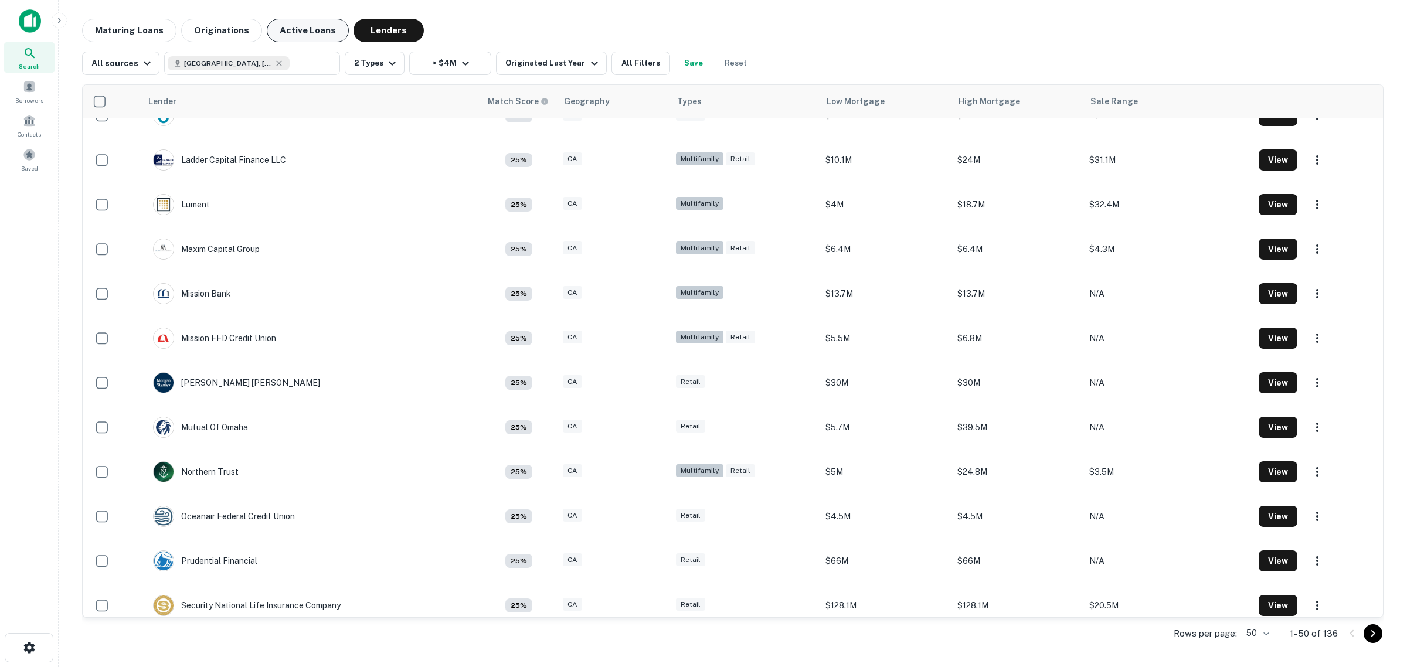
scroll to position [1319, 0]
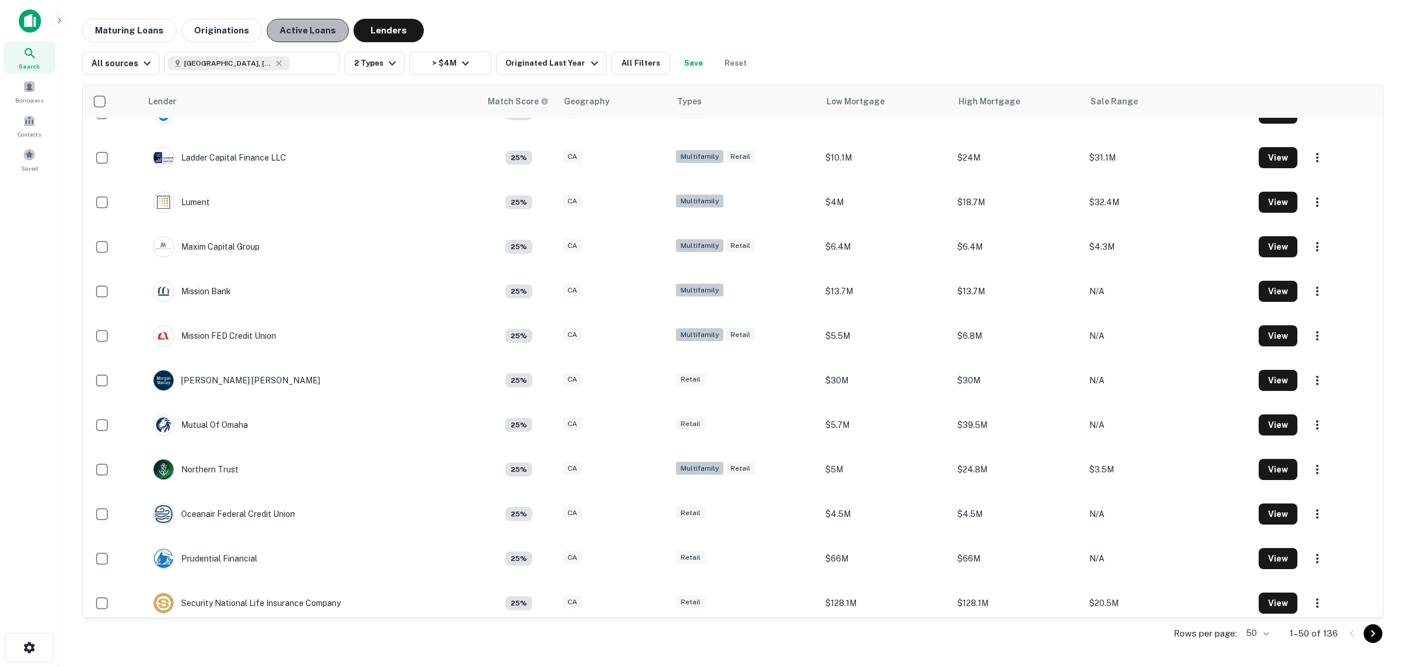
click at [318, 33] on button "Active Loans" at bounding box center [308, 30] width 82 height 23
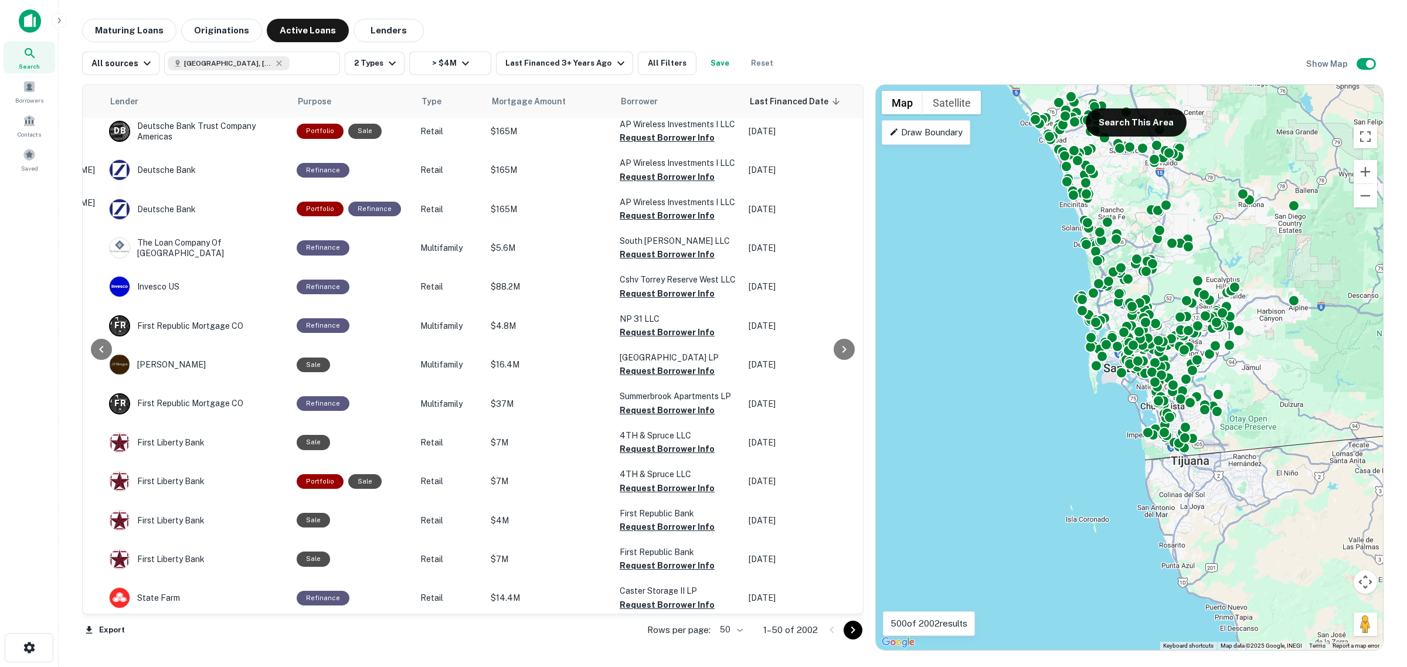
scroll to position [1505, 164]
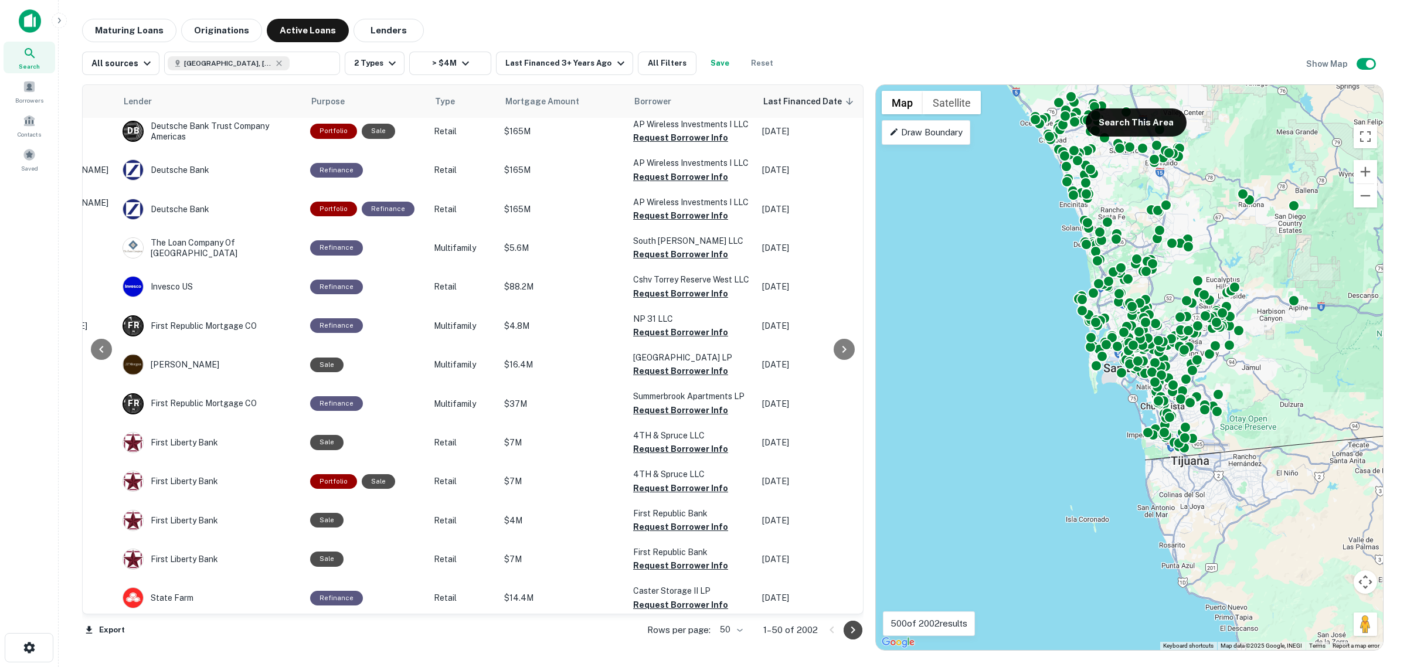
click at [846, 630] on icon "Go to next page" at bounding box center [853, 630] width 14 height 14
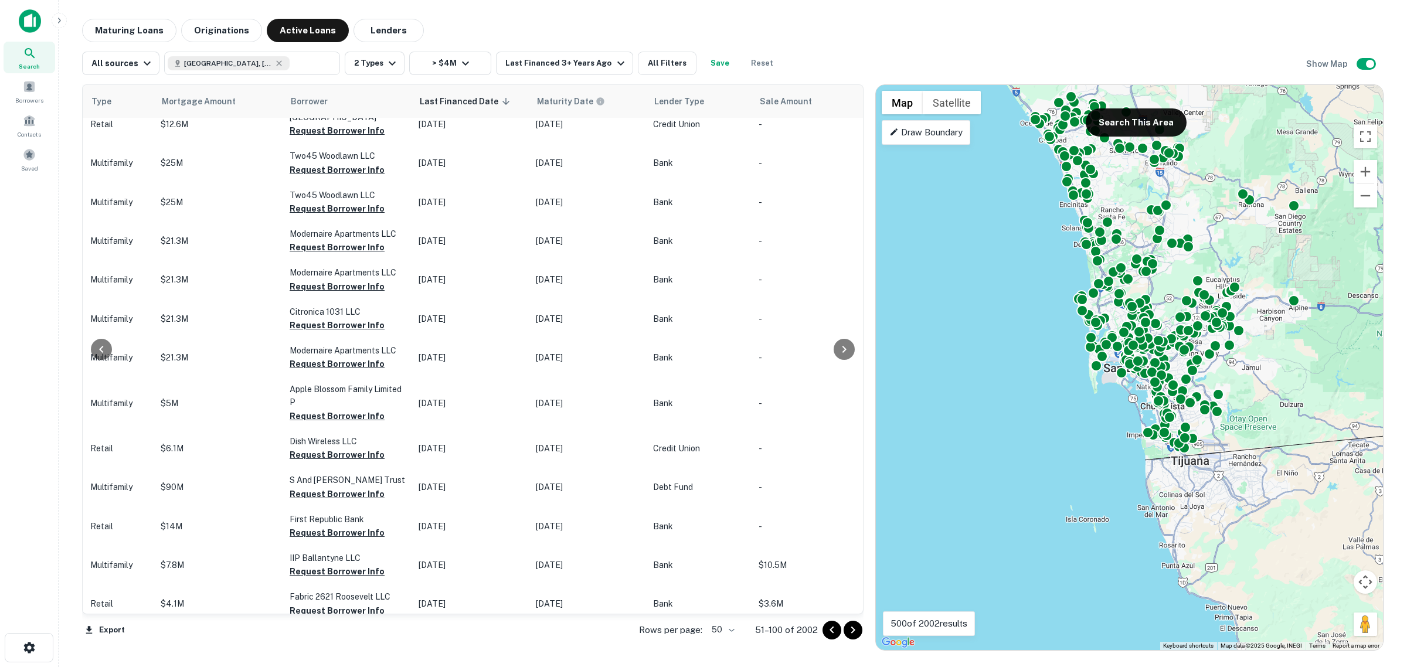
scroll to position [1584, 508]
click at [132, 29] on button "Maturing Loans" at bounding box center [129, 30] width 94 height 23
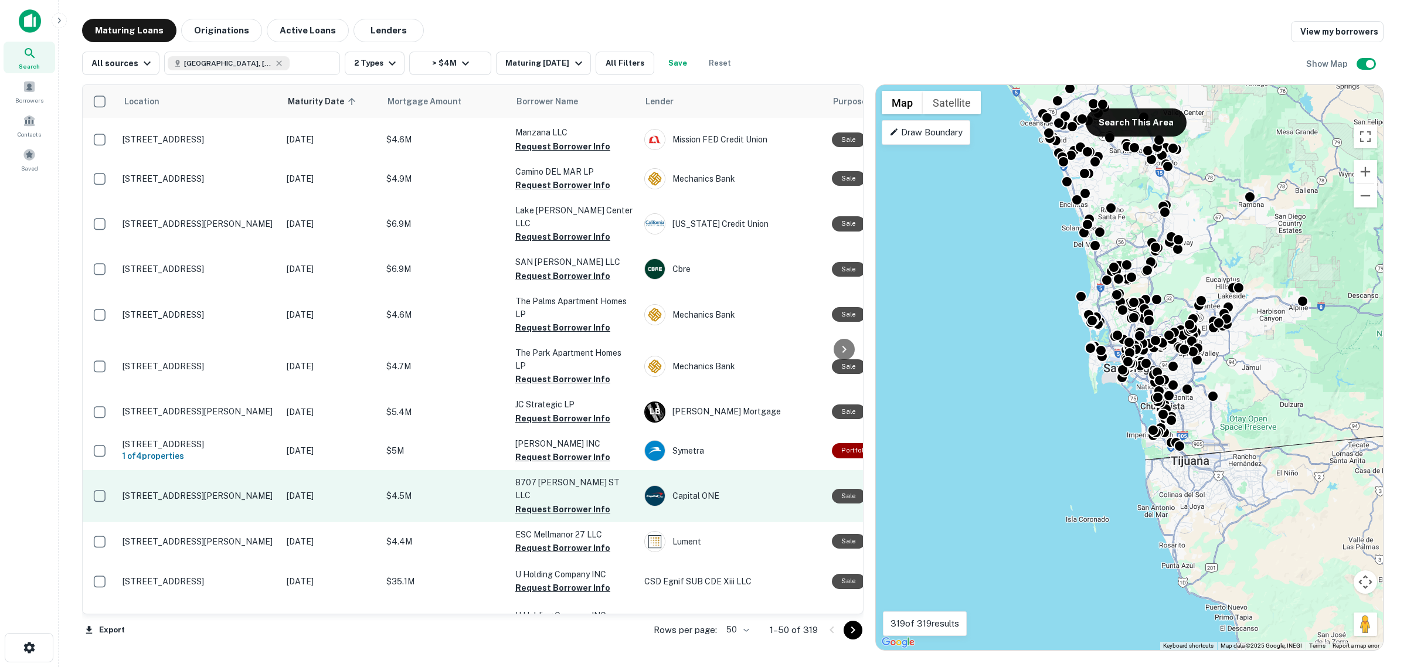
scroll to position [1648, 0]
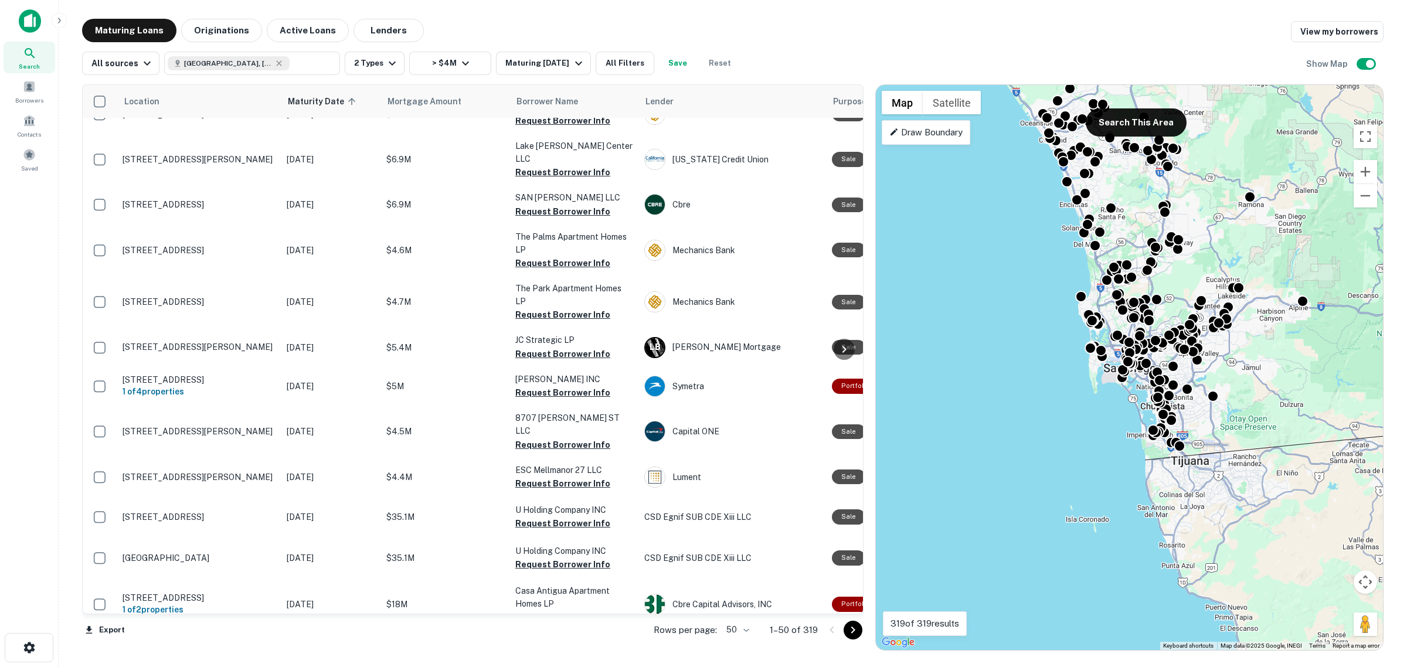
click at [851, 632] on icon "Go to next page" at bounding box center [853, 630] width 14 height 14
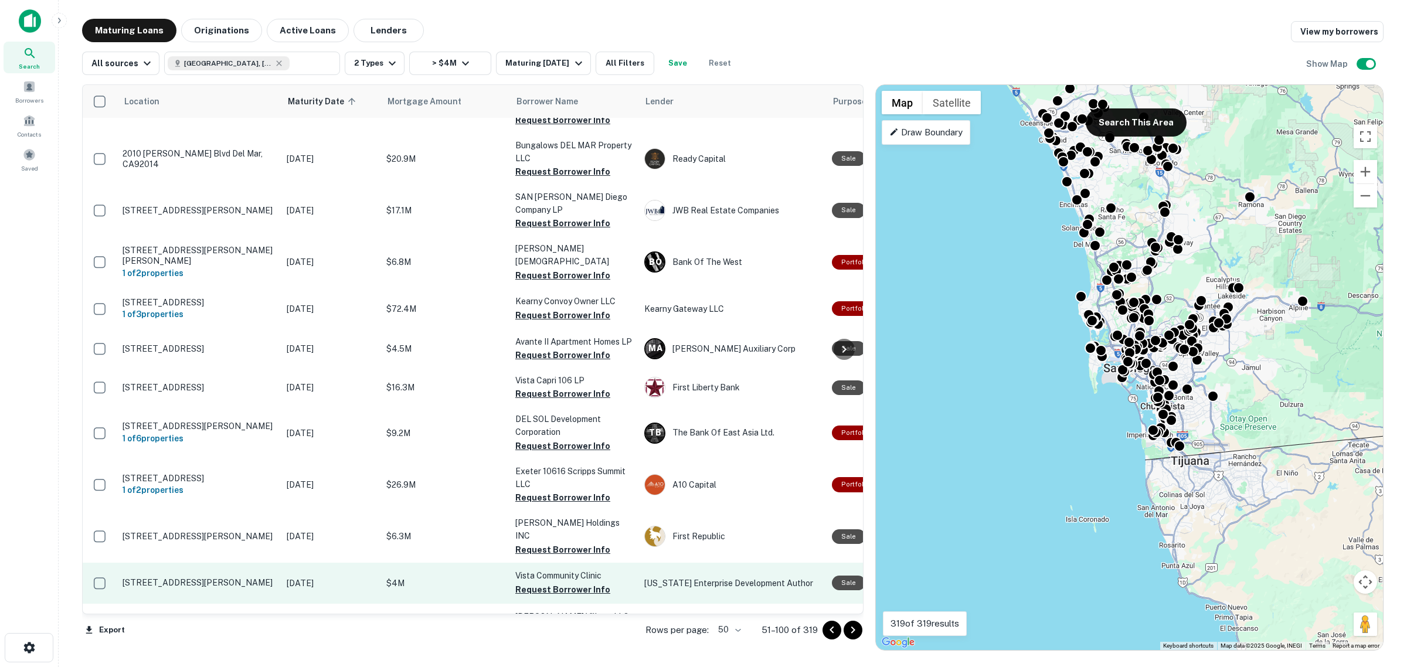
scroll to position [1596, 0]
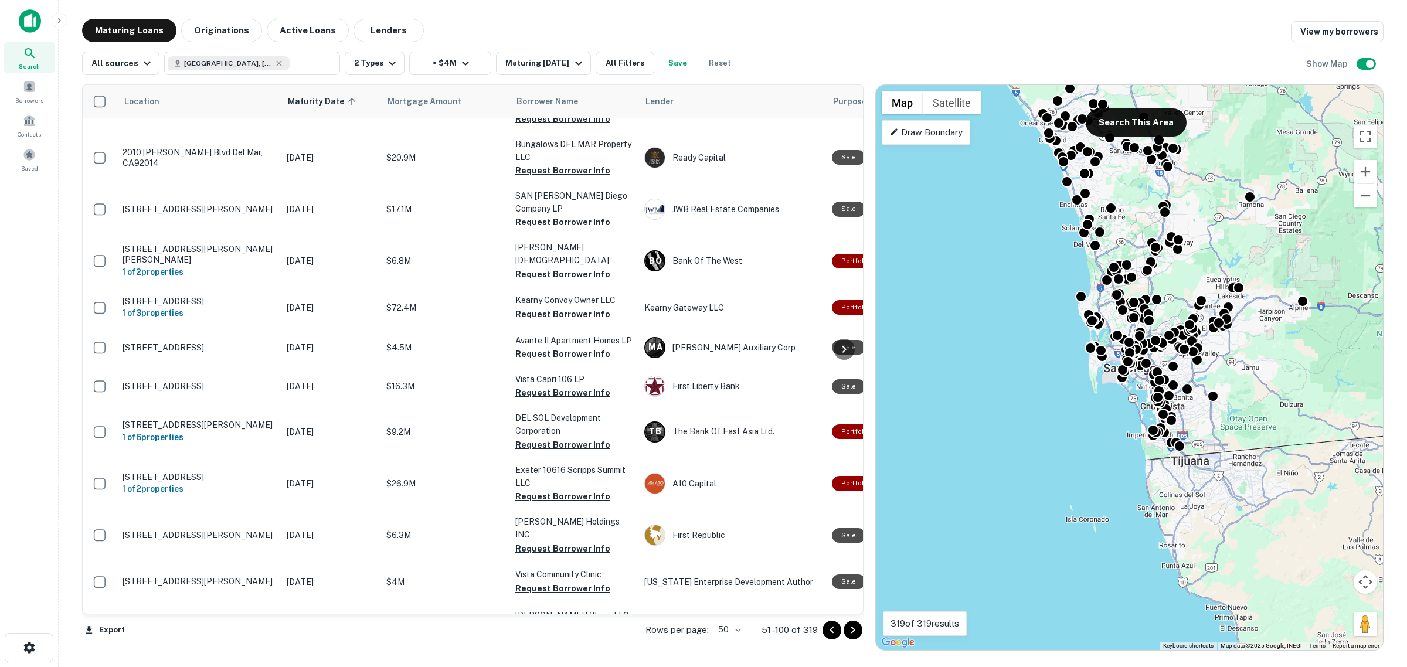
click at [851, 631] on icon "Go to next page" at bounding box center [853, 630] width 14 height 14
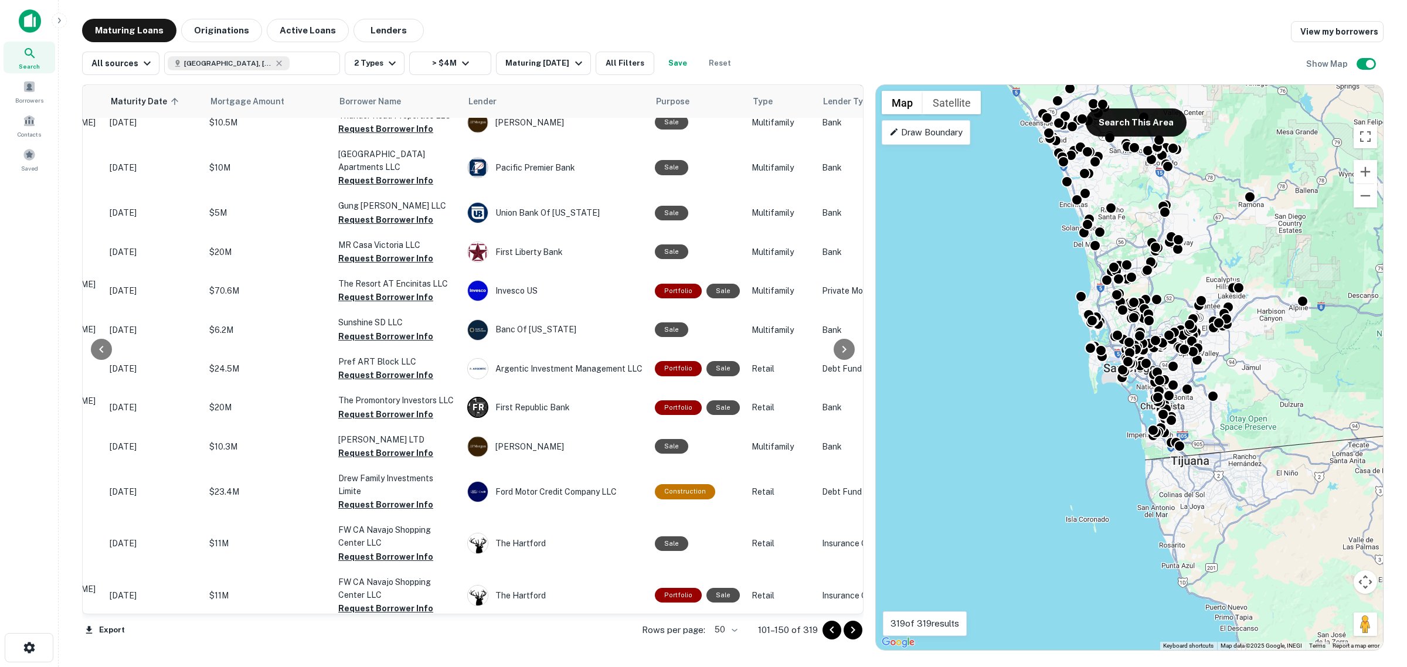
scroll to position [616, 0]
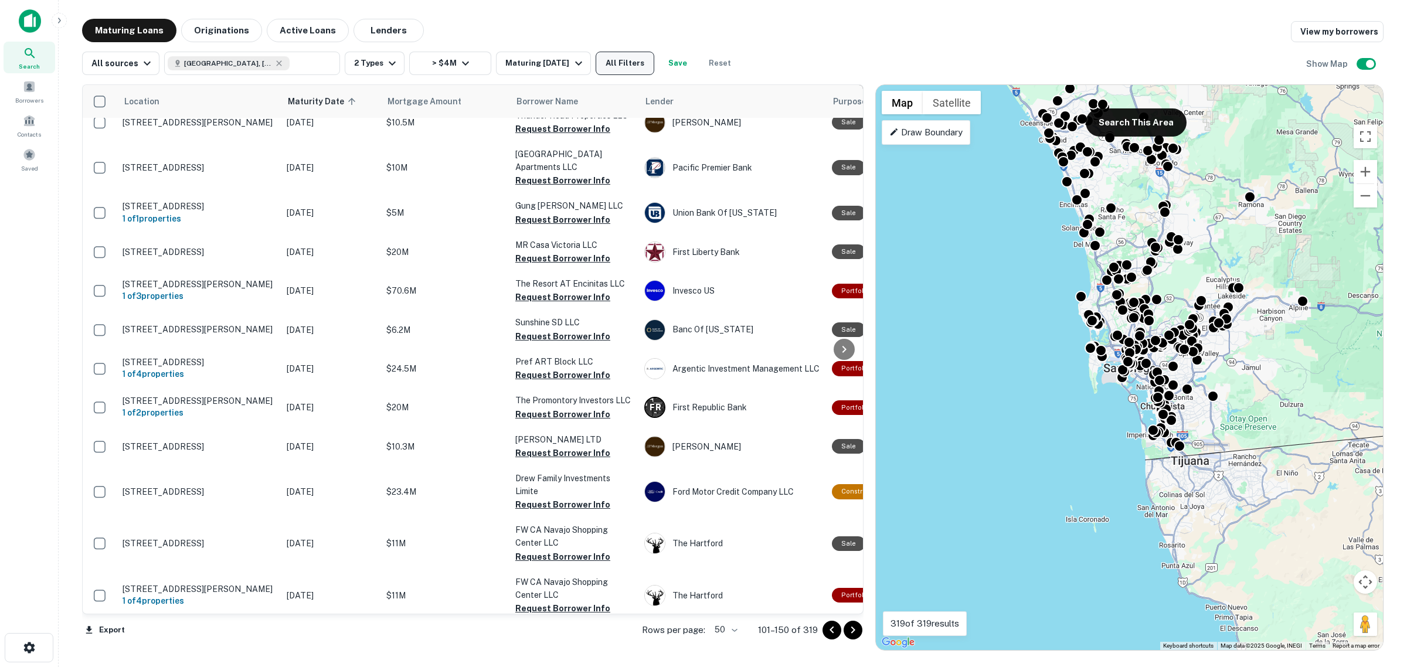
click at [619, 65] on button "All Filters" at bounding box center [625, 63] width 59 height 23
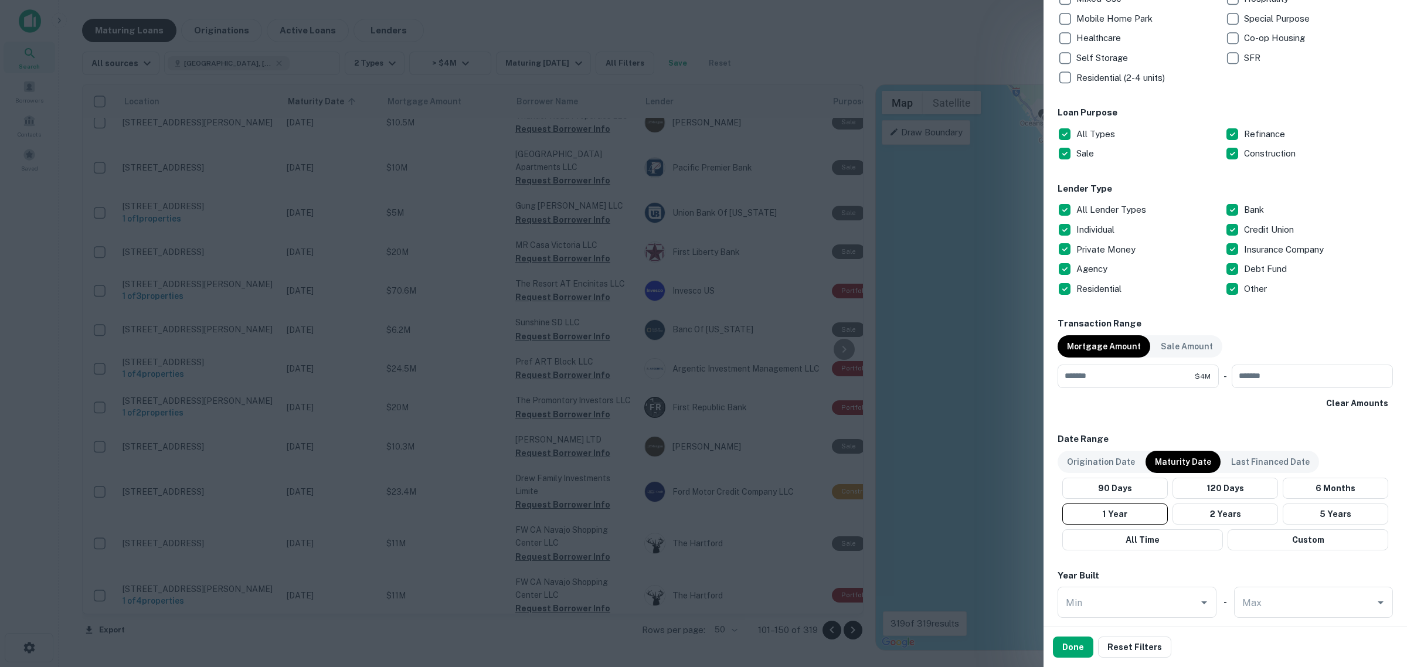
scroll to position [366, 0]
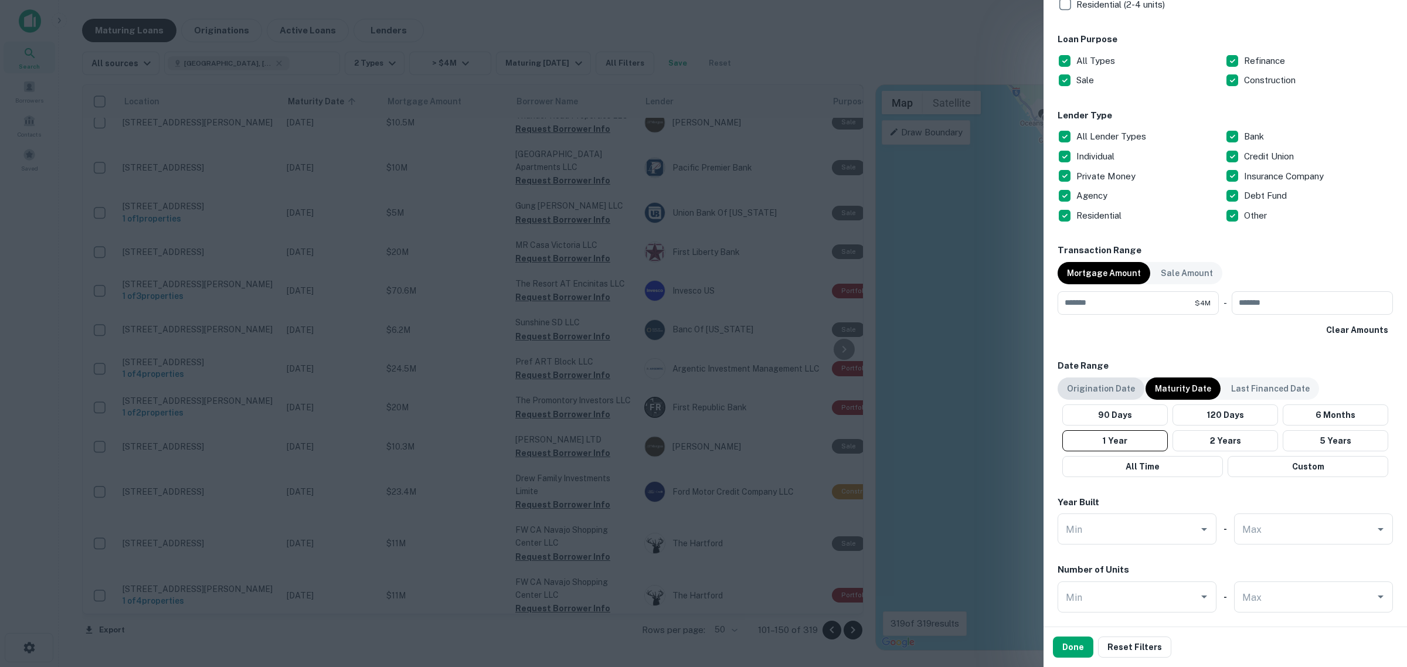
click at [1126, 386] on p "Origination Date" at bounding box center [1101, 388] width 68 height 13
click at [1173, 386] on p "Maturity Date" at bounding box center [1183, 388] width 56 height 13
click at [1077, 643] on button "Done" at bounding box center [1073, 647] width 40 height 21
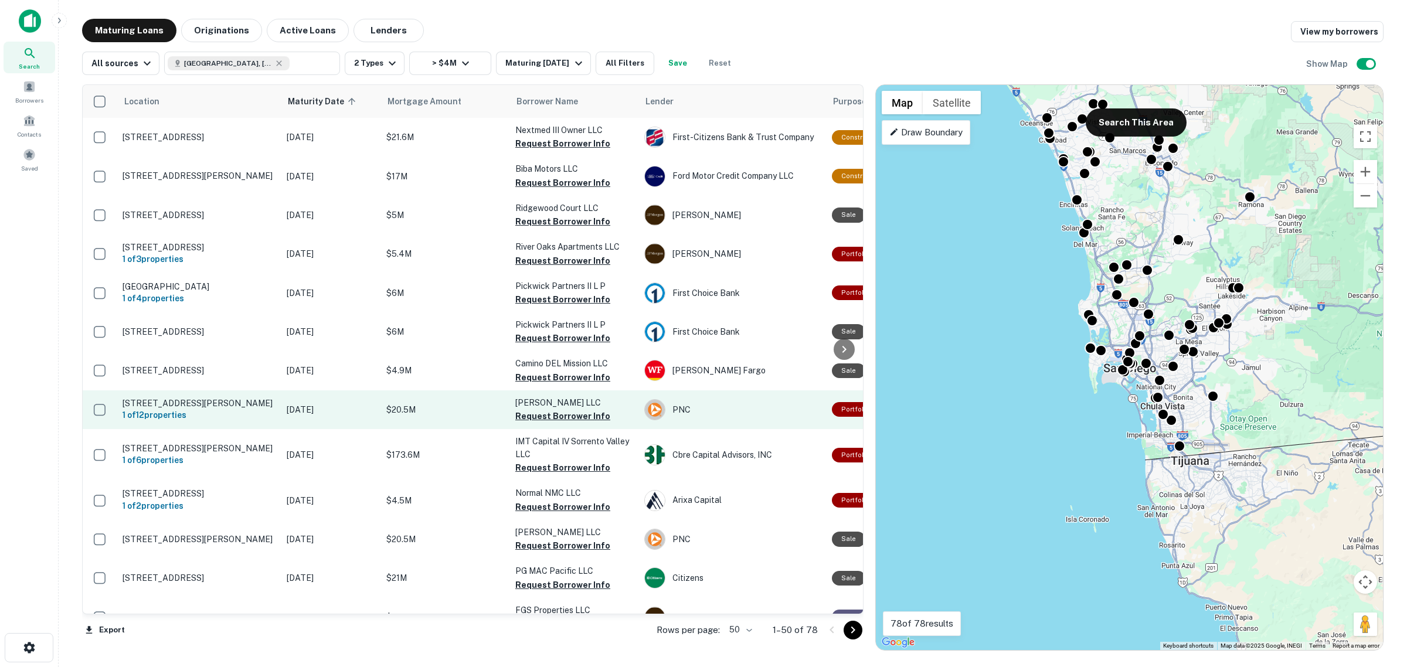
click at [220, 402] on p "[STREET_ADDRESS][PERSON_NAME]" at bounding box center [199, 403] width 152 height 11
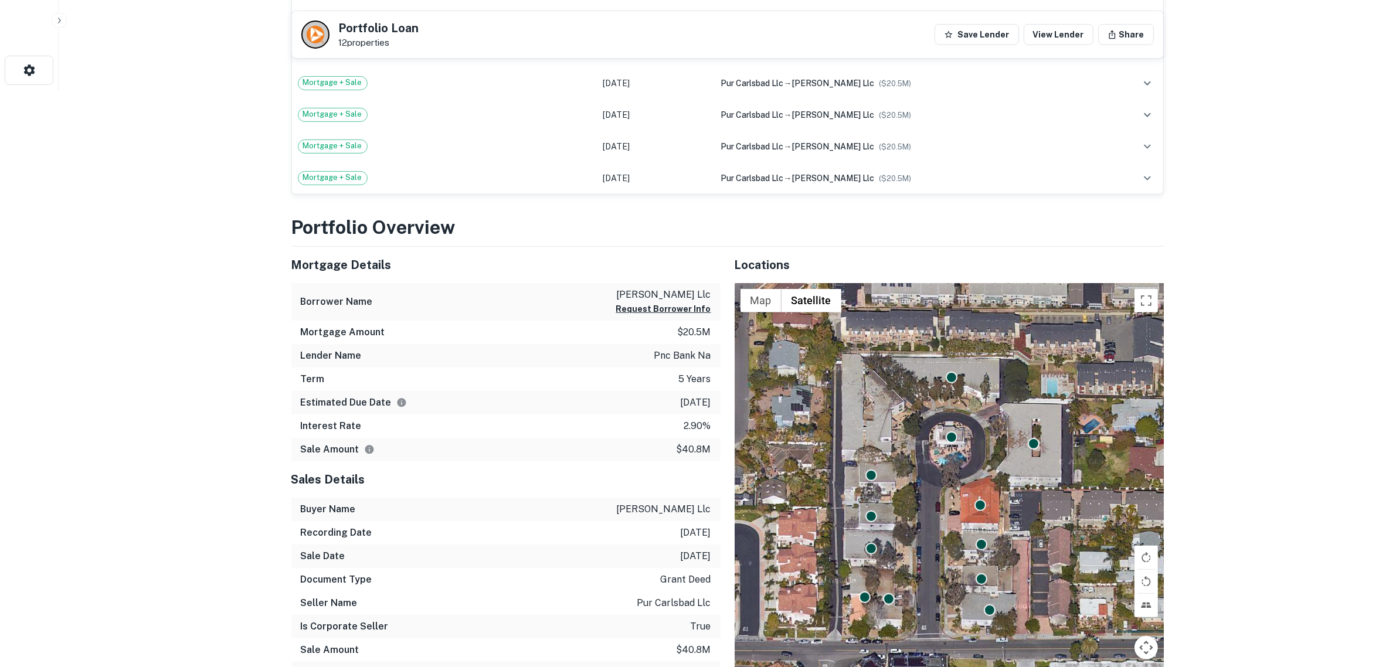
scroll to position [586, 0]
